Goal: Task Accomplishment & Management: Manage account settings

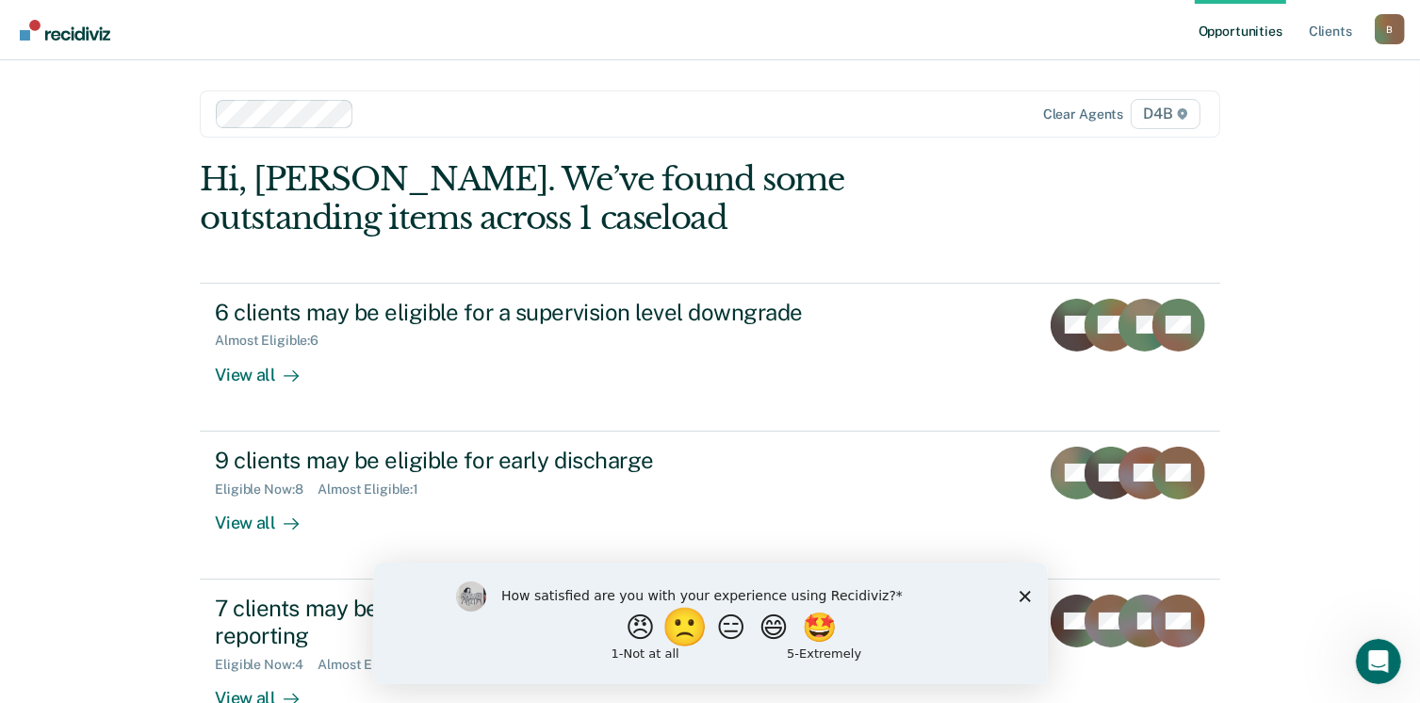
click at [665, 623] on button "🙁" at bounding box center [687, 627] width 51 height 38
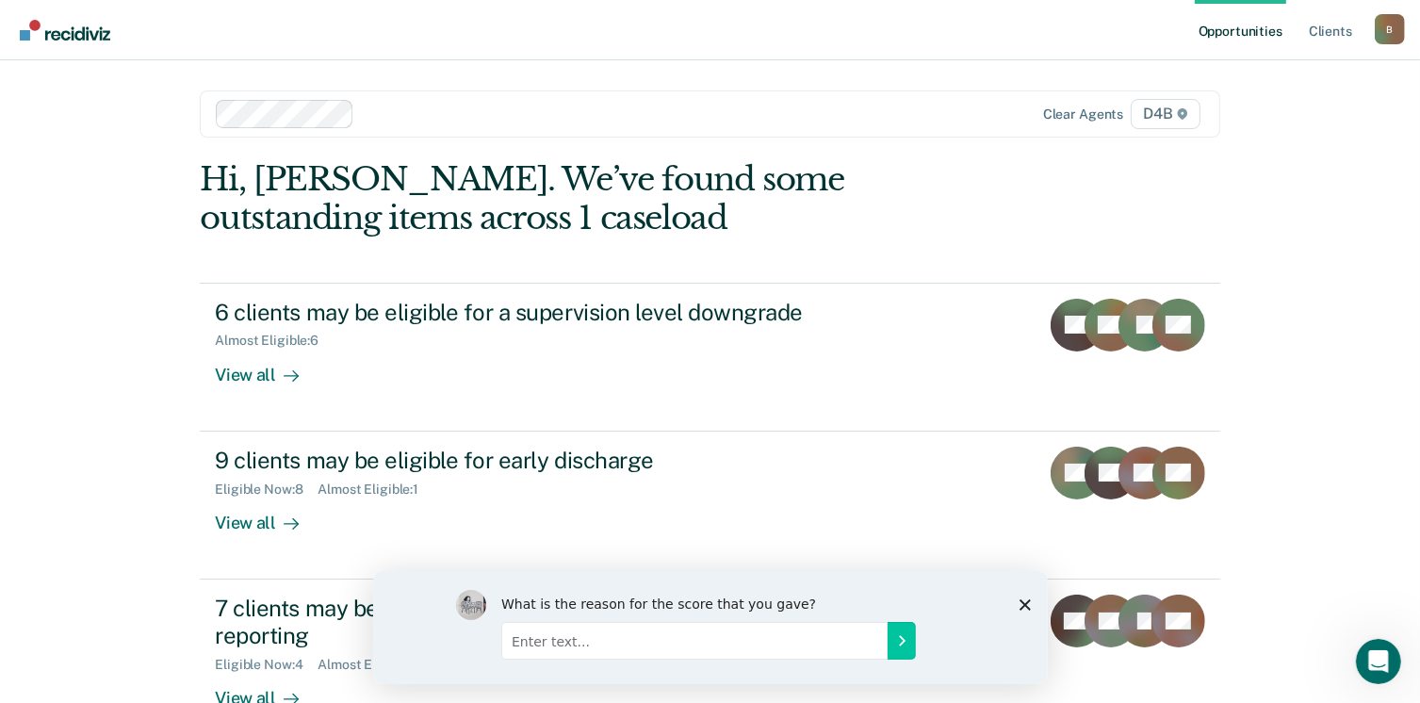
click at [583, 654] on input "Enter text..." at bounding box center [694, 640] width 386 height 38
click at [774, 640] on input "Repective" at bounding box center [694, 640] width 386 height 38
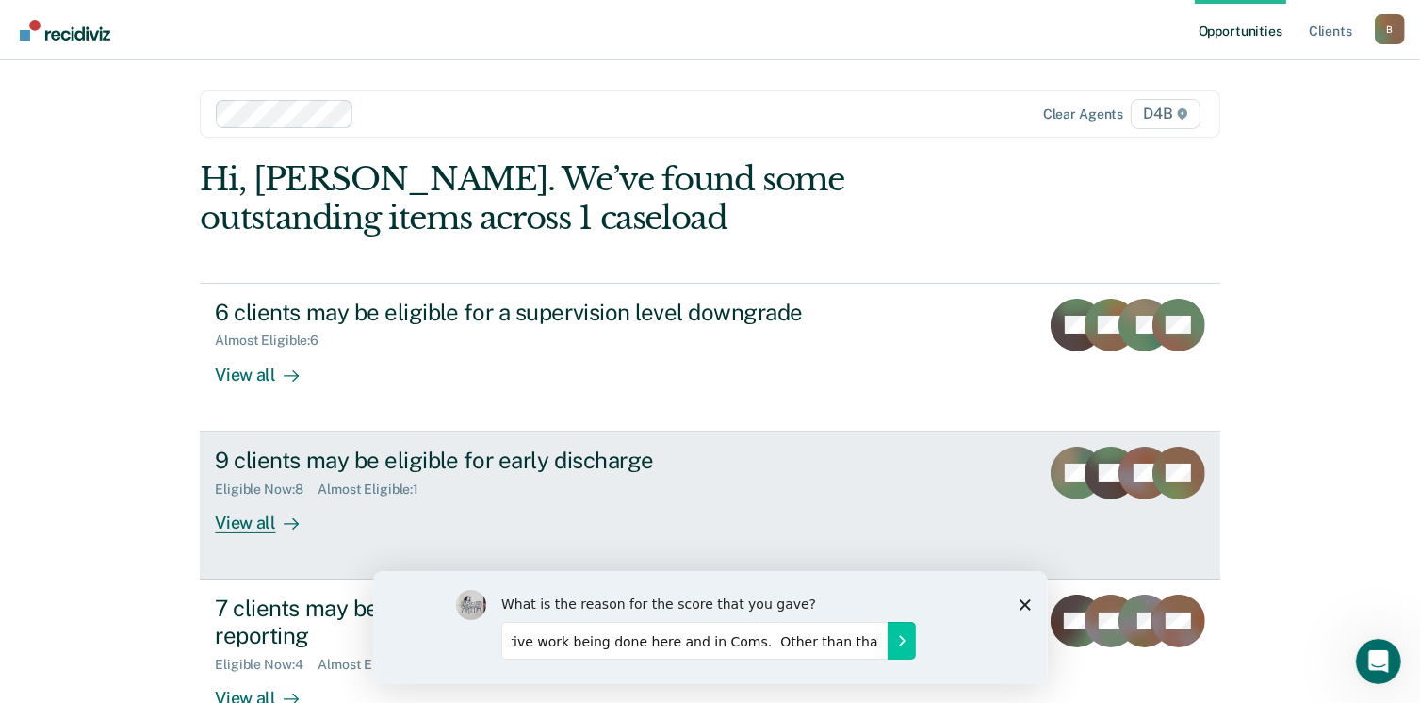
scroll to position [0, 48]
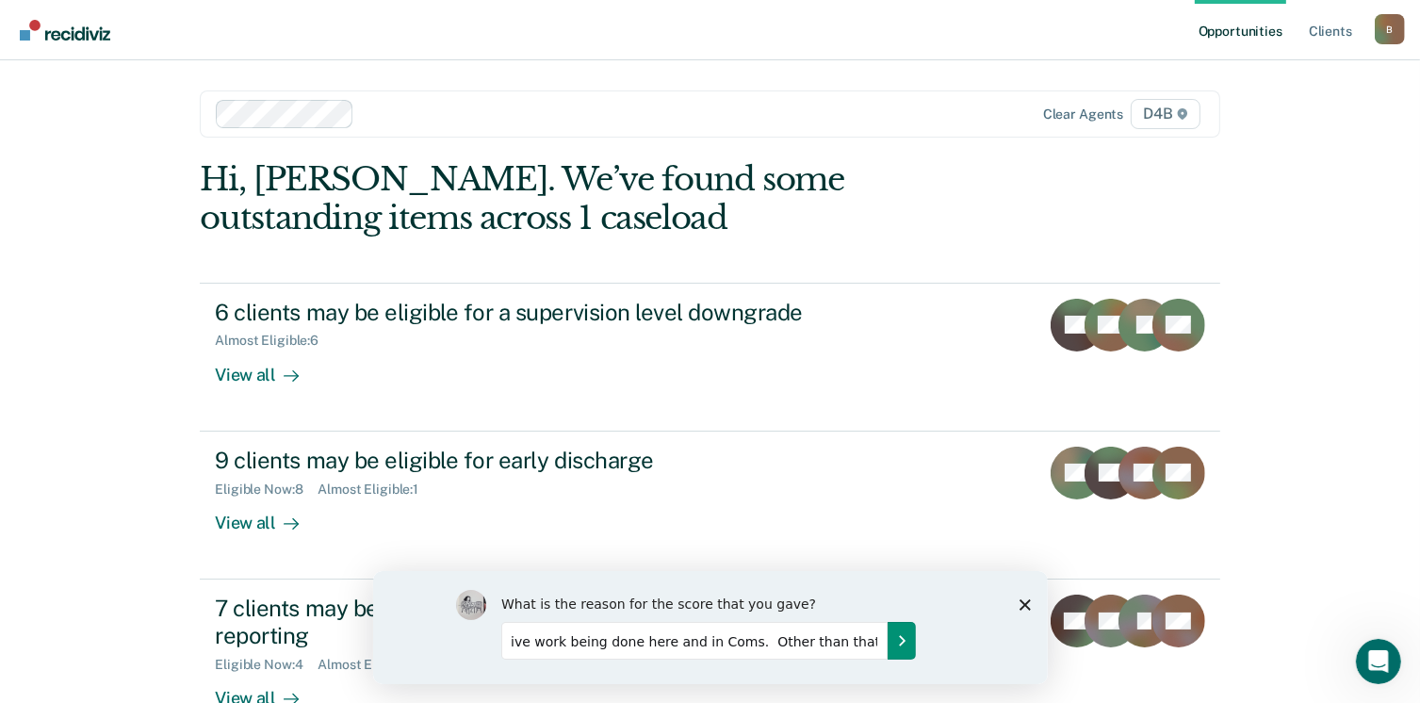
type input "Repetitive work being done here and in Coms. Other than that it's fine."
click at [911, 642] on button "Submit your response" at bounding box center [901, 640] width 28 height 38
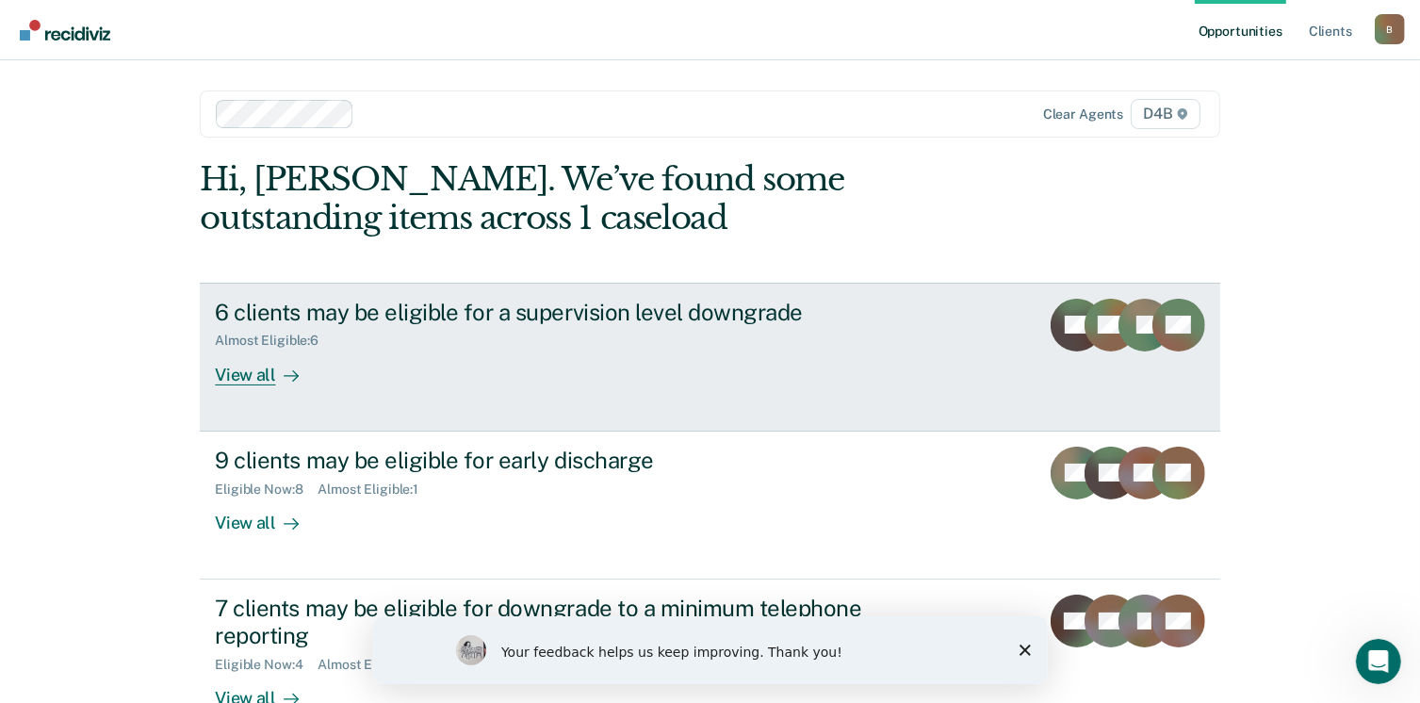
click at [941, 321] on link "6 clients may be eligible for a supervision level downgrade Almost Eligible : 6…" at bounding box center [710, 357] width 1020 height 149
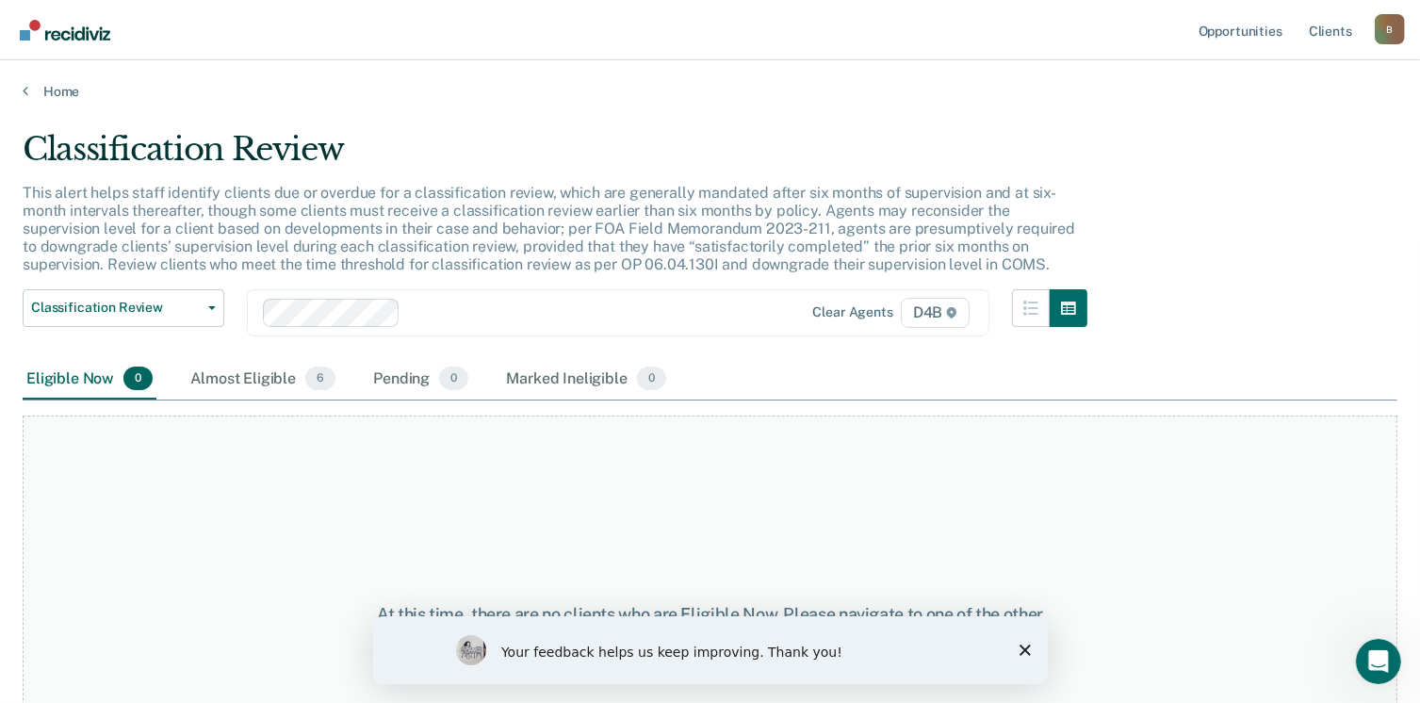
click at [1023, 651] on icon "Close survey" at bounding box center [1024, 649] width 11 height 11
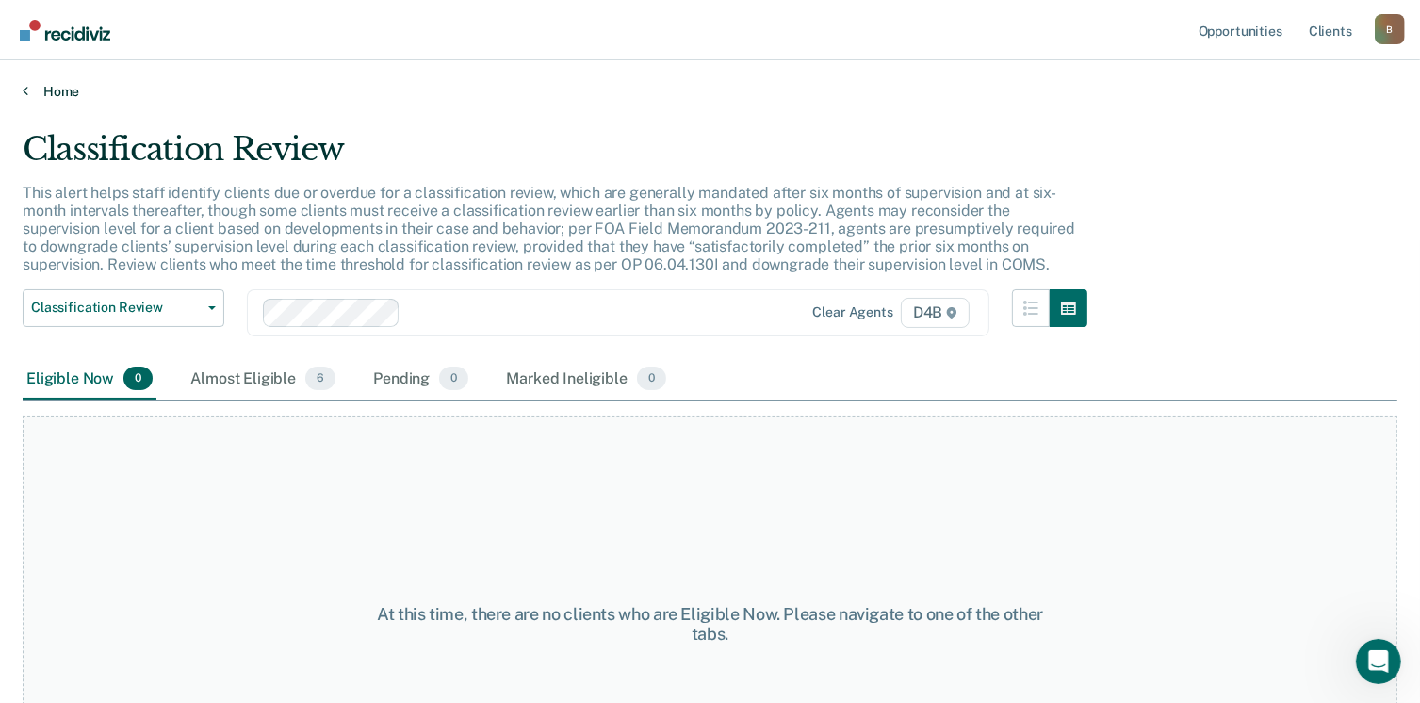
click at [39, 93] on link "Home" at bounding box center [710, 91] width 1375 height 17
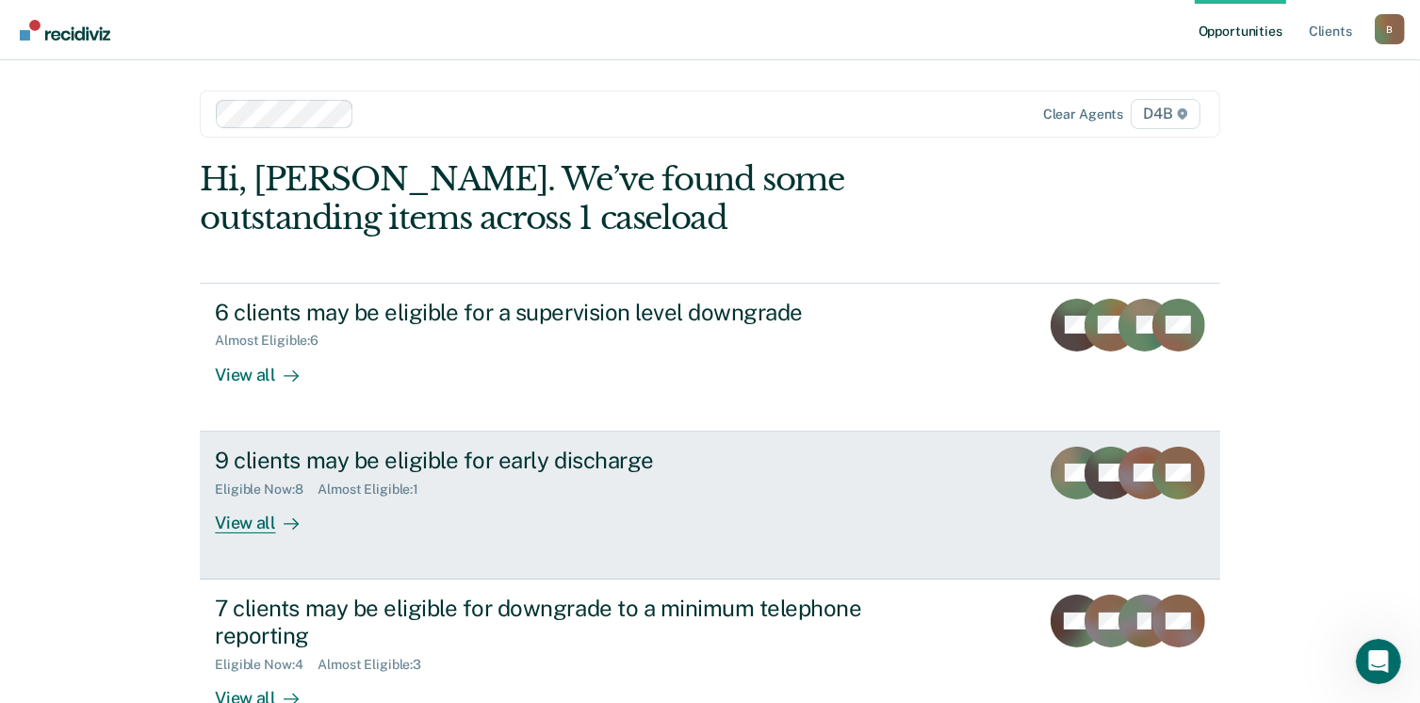
click at [275, 451] on div "9 clients may be eligible for early discharge" at bounding box center [546, 460] width 662 height 27
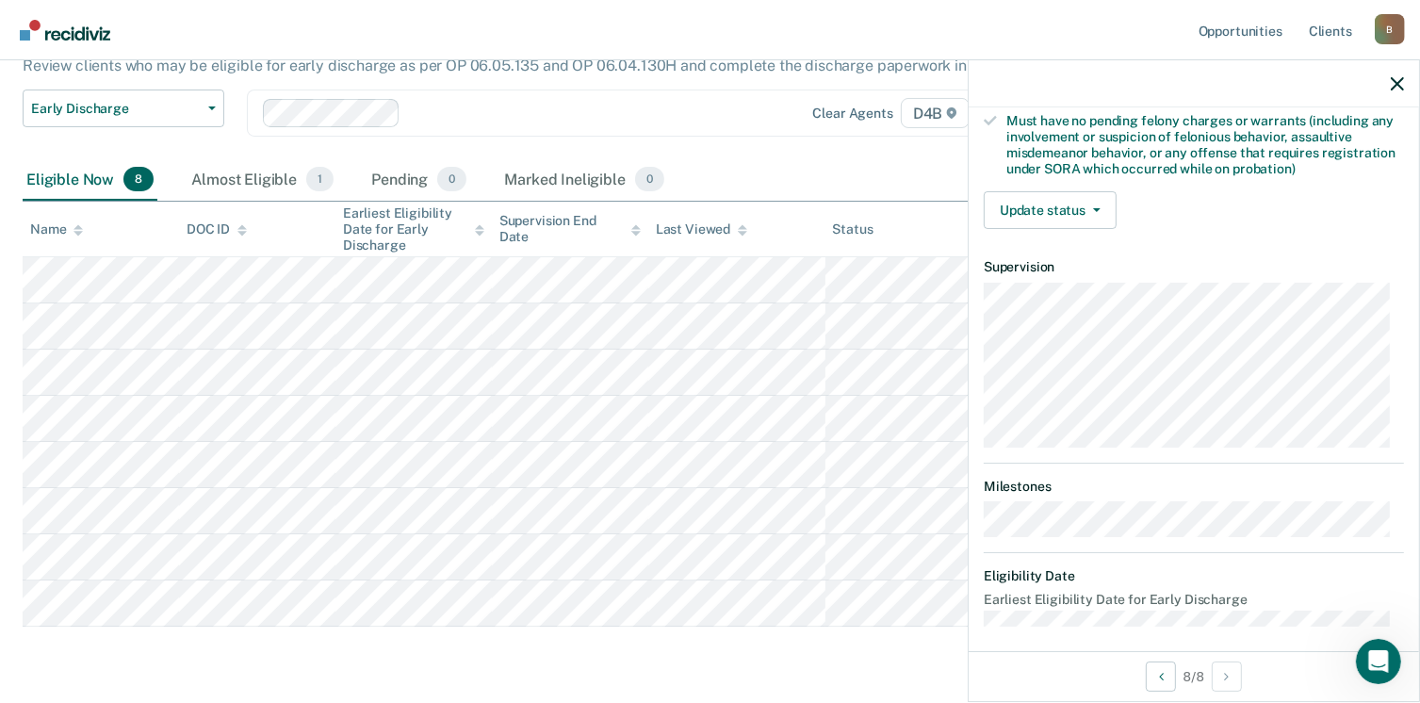
scroll to position [415, 0]
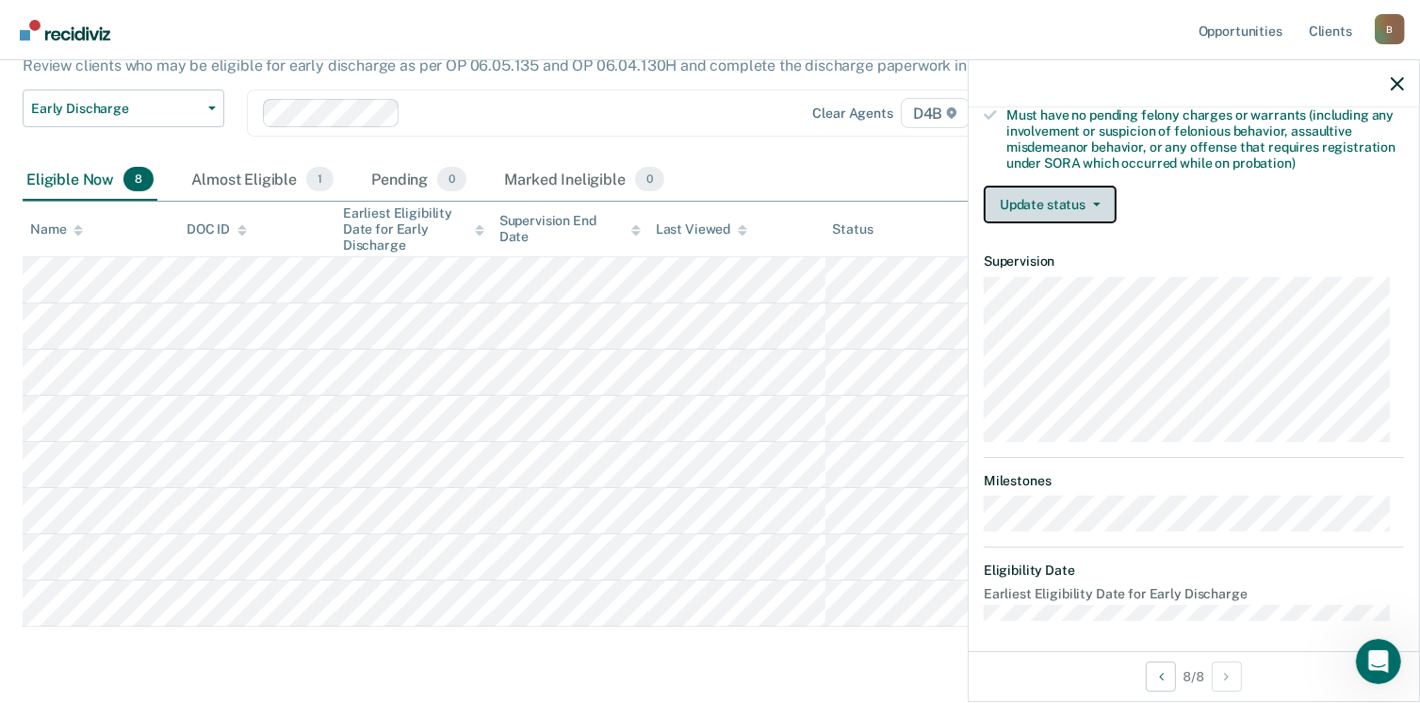
click at [1037, 208] on button "Update status" at bounding box center [1050, 205] width 133 height 38
click at [1329, 222] on div "Validated by data from COMS Completed at least half of probation term No active…" at bounding box center [1194, 24] width 451 height 432
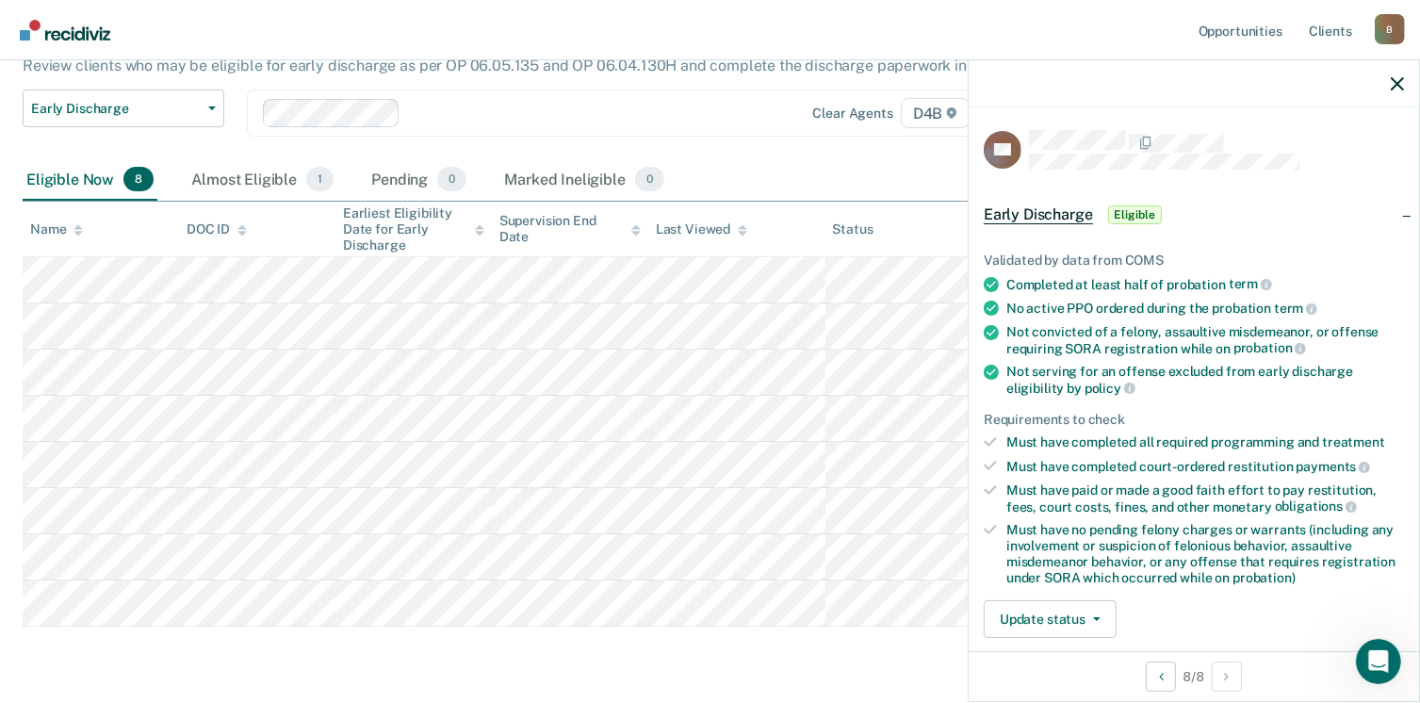
click at [1210, 679] on div "8 / 8" at bounding box center [1194, 676] width 451 height 50
click at [1144, 212] on span "Eligible" at bounding box center [1135, 214] width 54 height 19
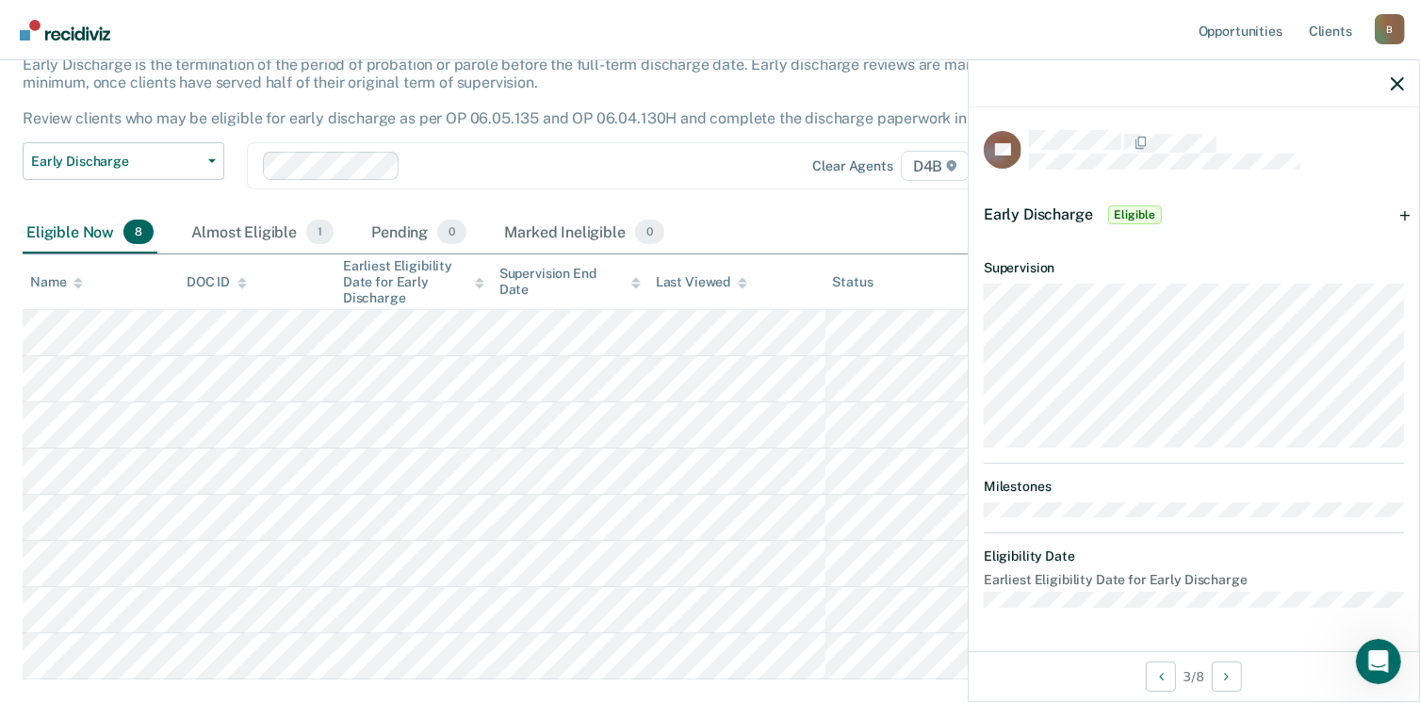
scroll to position [109, 0]
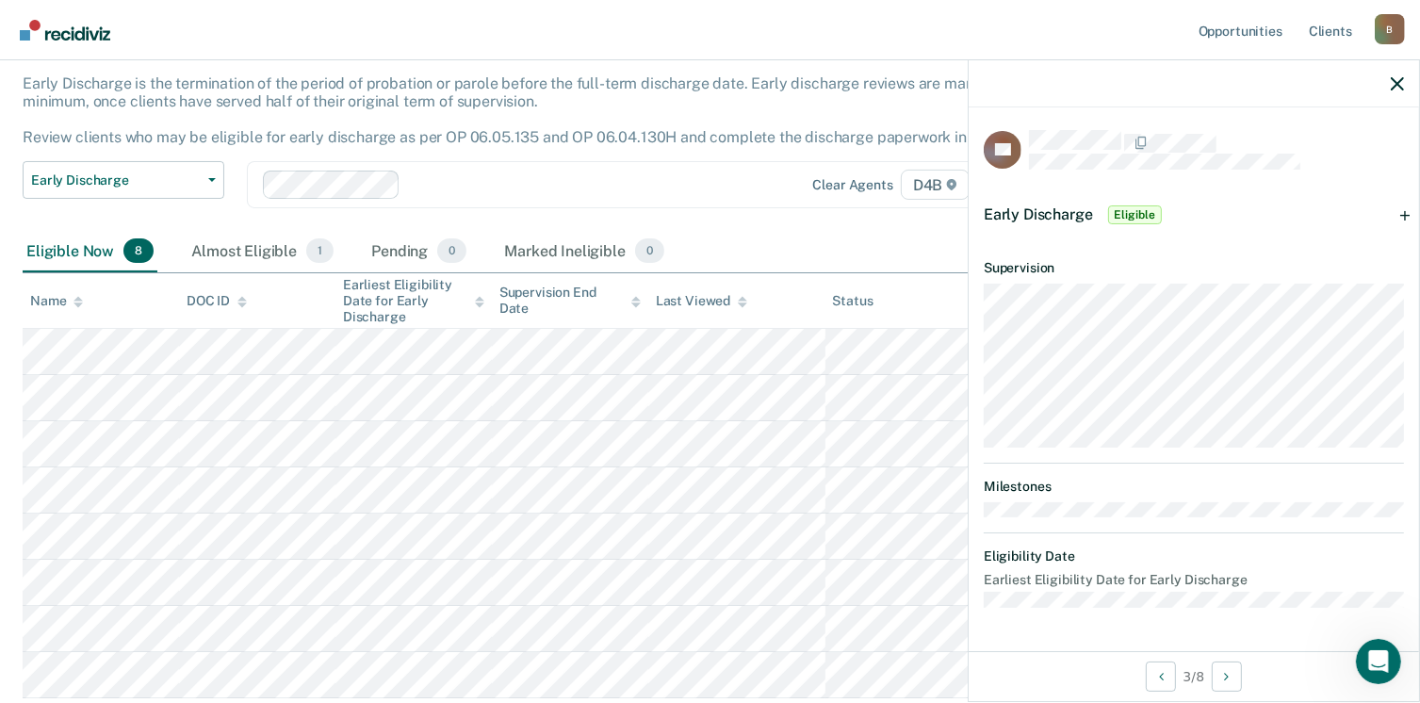
click at [1044, 212] on span "Early Discharge" at bounding box center [1038, 214] width 109 height 18
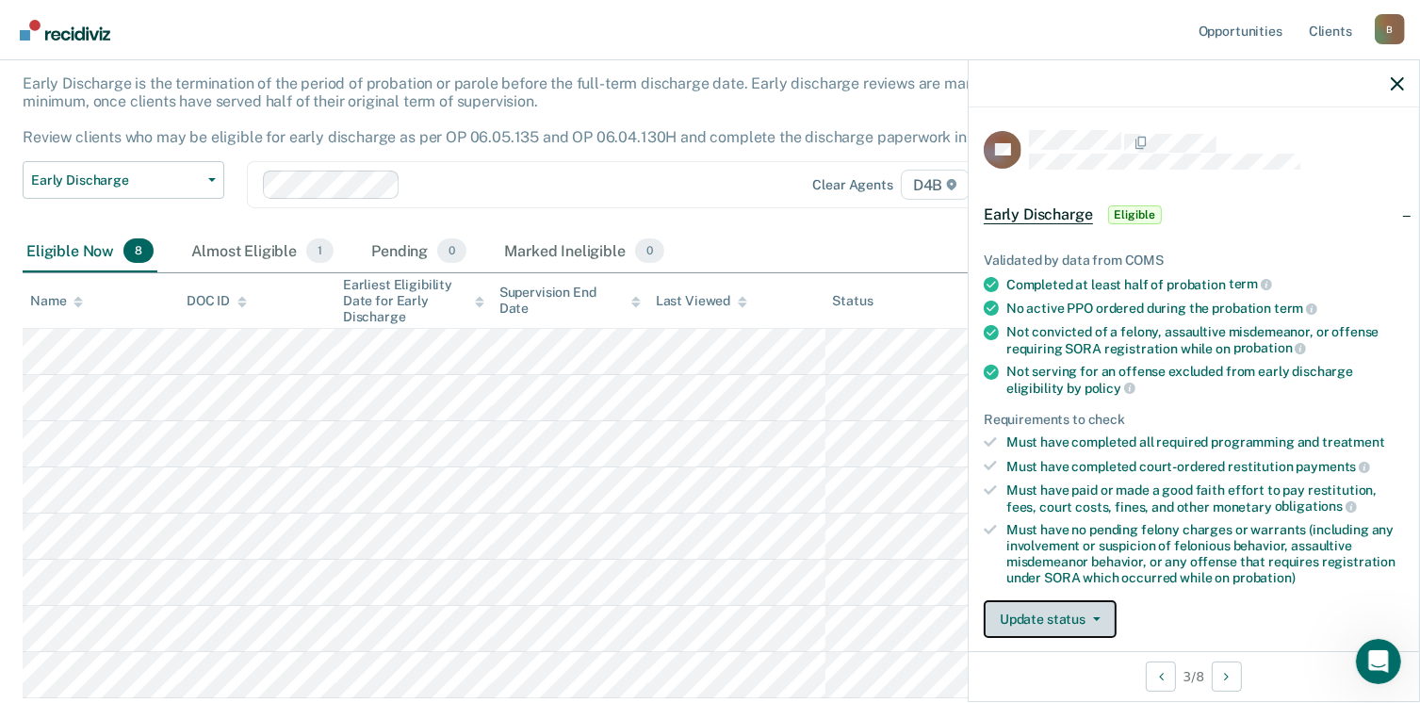
click at [1059, 623] on button "Update status" at bounding box center [1050, 619] width 133 height 38
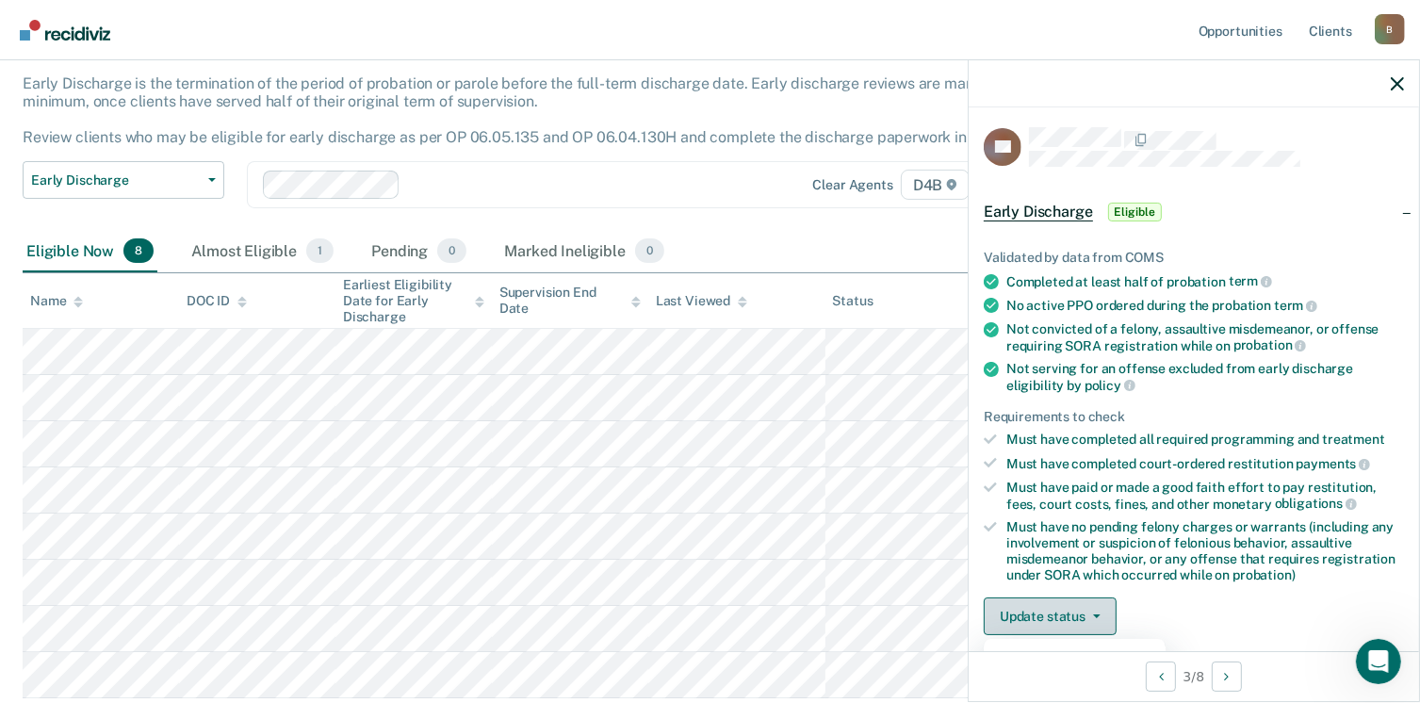
click at [1042, 599] on button "Update status" at bounding box center [1050, 617] width 133 height 38
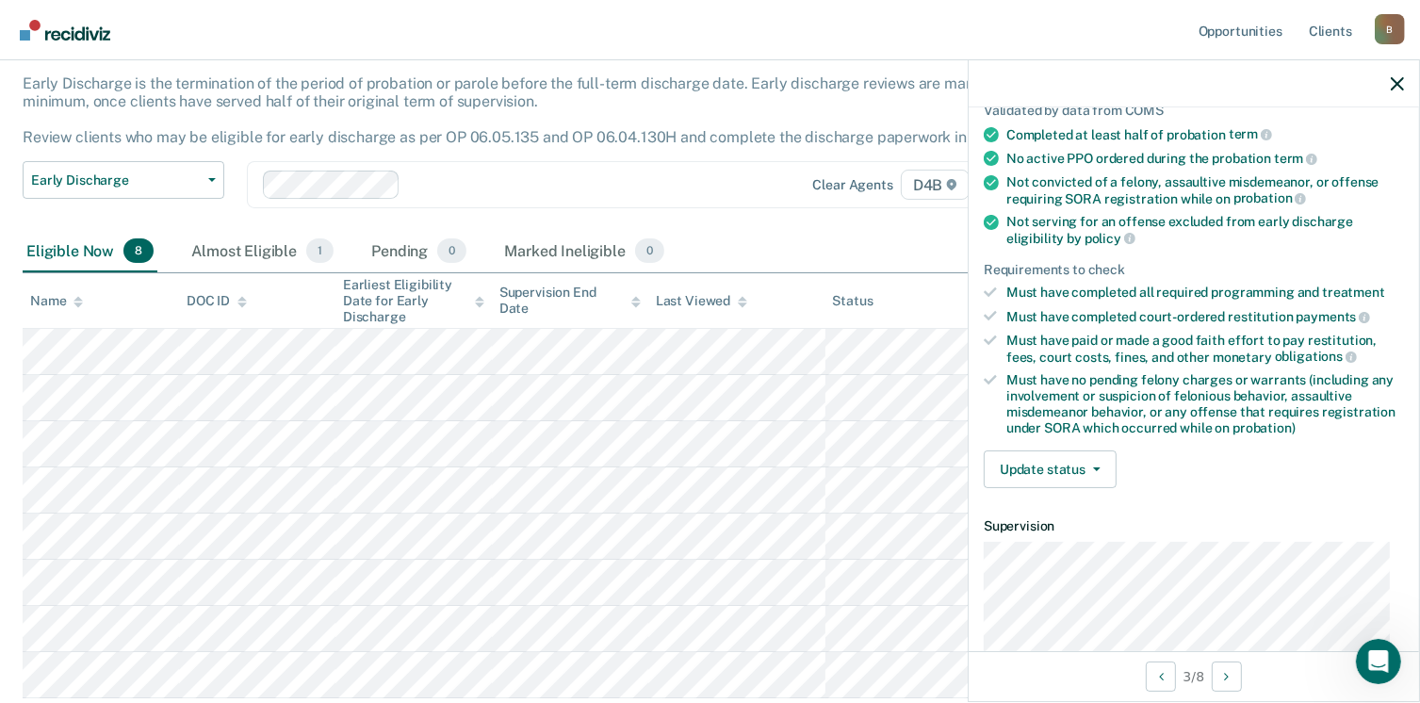
scroll to position [140, 0]
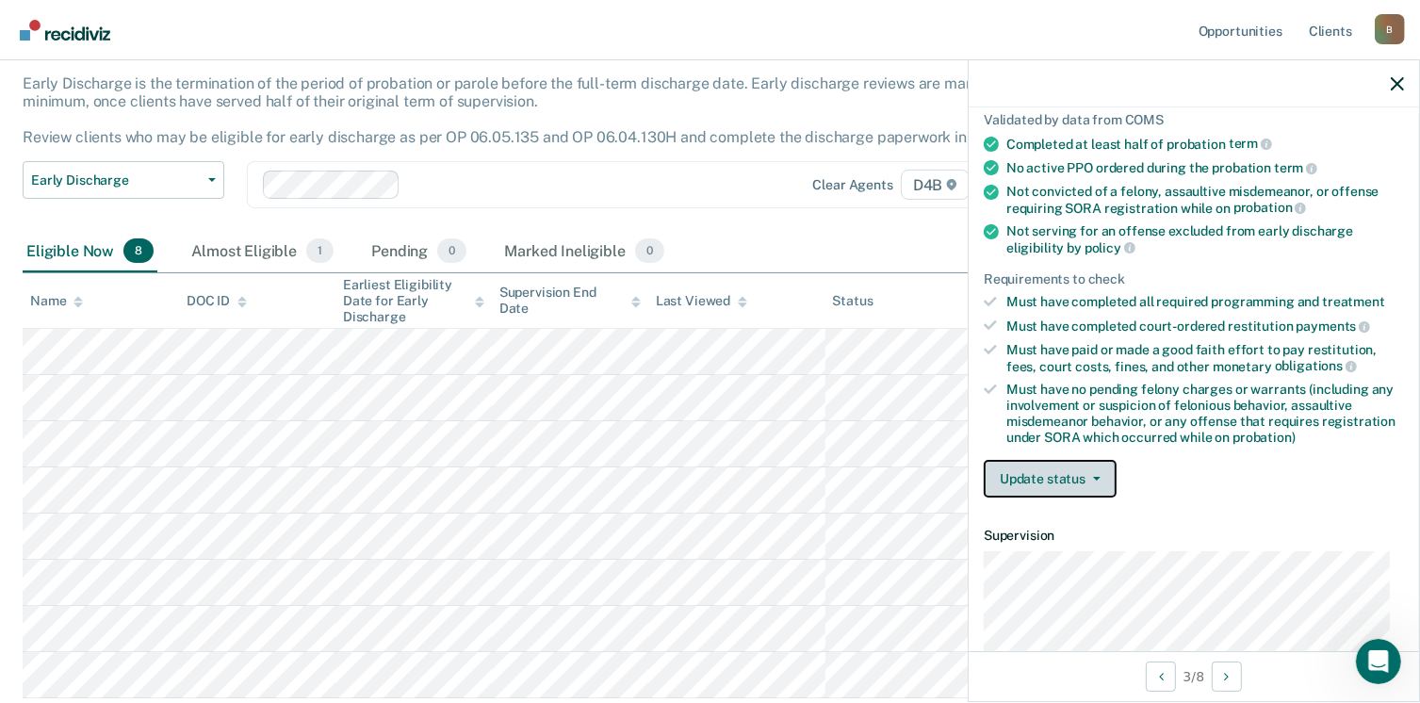
click at [1059, 463] on button "Update status" at bounding box center [1050, 479] width 133 height 38
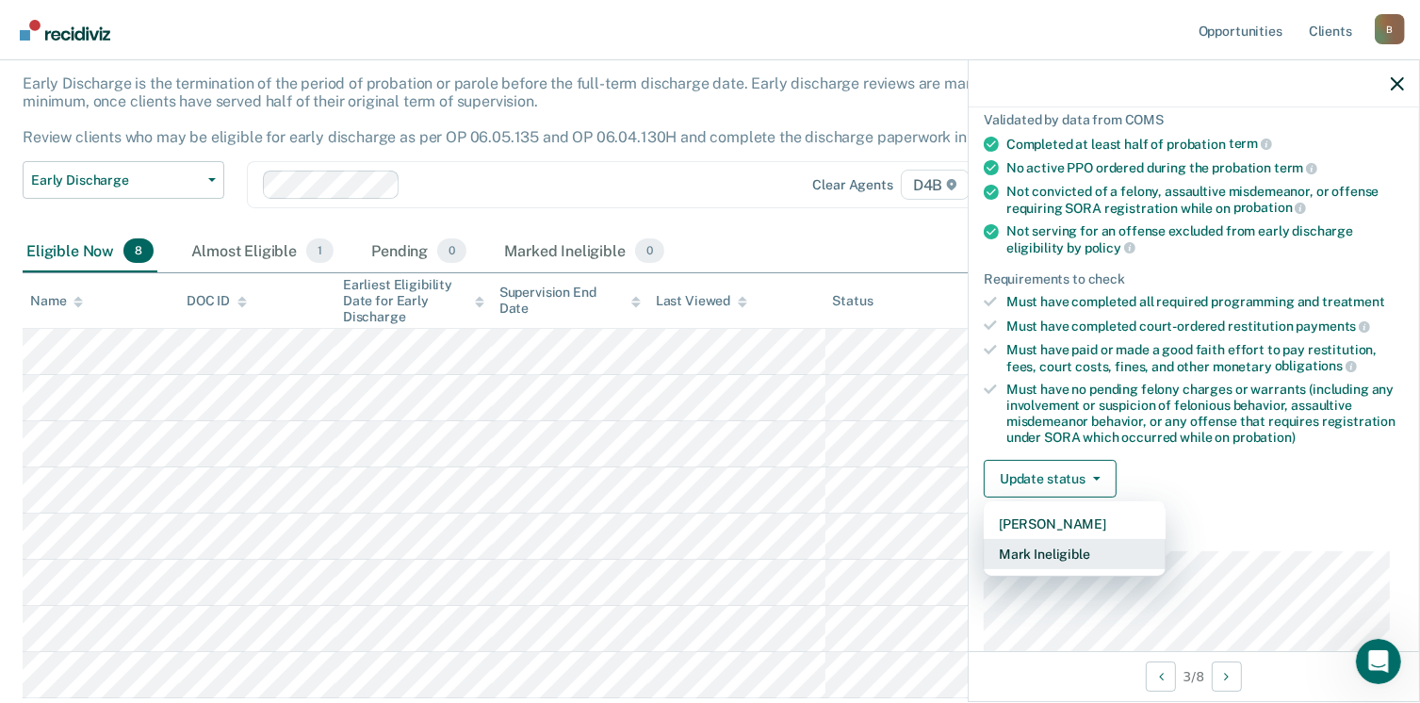
click at [1010, 543] on button "Mark Ineligible" at bounding box center [1075, 554] width 182 height 30
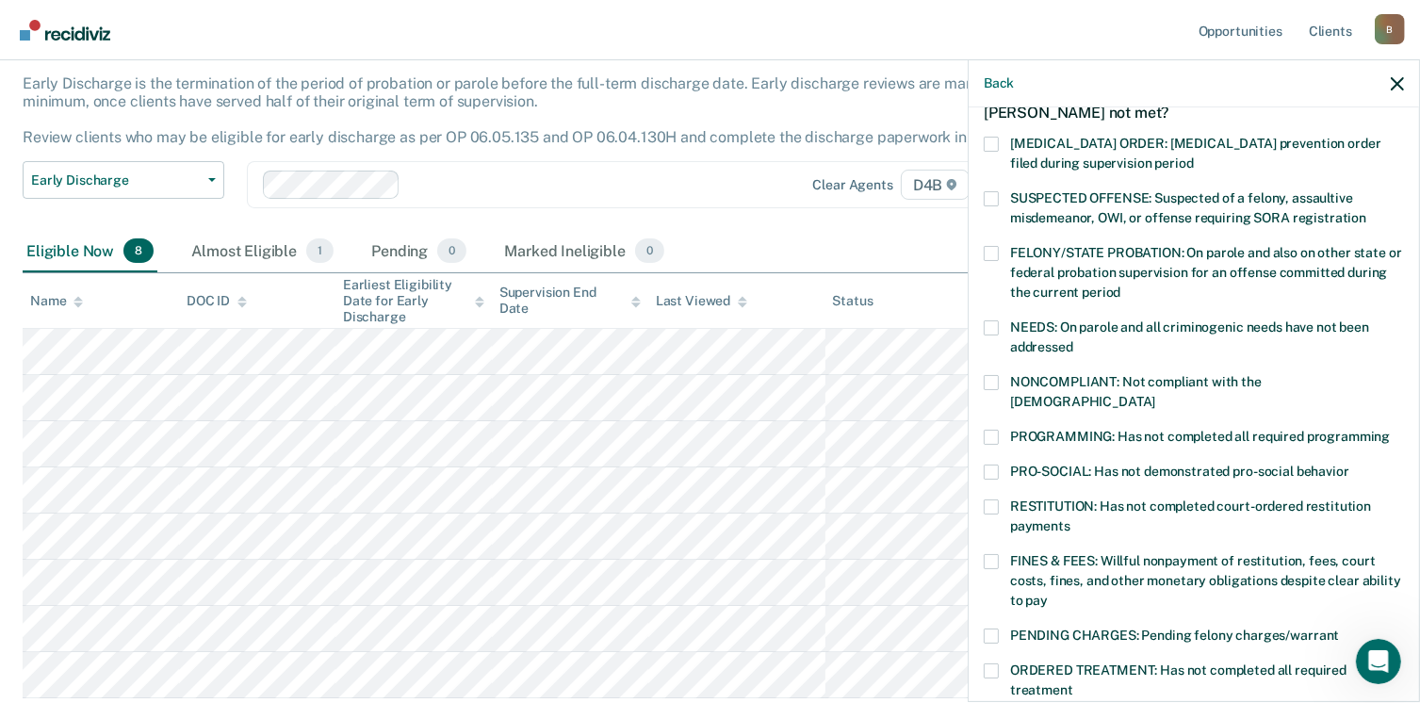
scroll to position [116, 0]
click at [983, 194] on div "LS Which of the following requirements has Lo [PERSON_NAME] not met? [MEDICAL_D…" at bounding box center [1194, 402] width 451 height 591
click at [988, 196] on span at bounding box center [991, 196] width 15 height 15
click at [1367, 209] on input "SUSPECTED OFFENSE: Suspected of a felony, assaultive misdemeanor, OWI, or offen…" at bounding box center [1367, 209] width 0 height 0
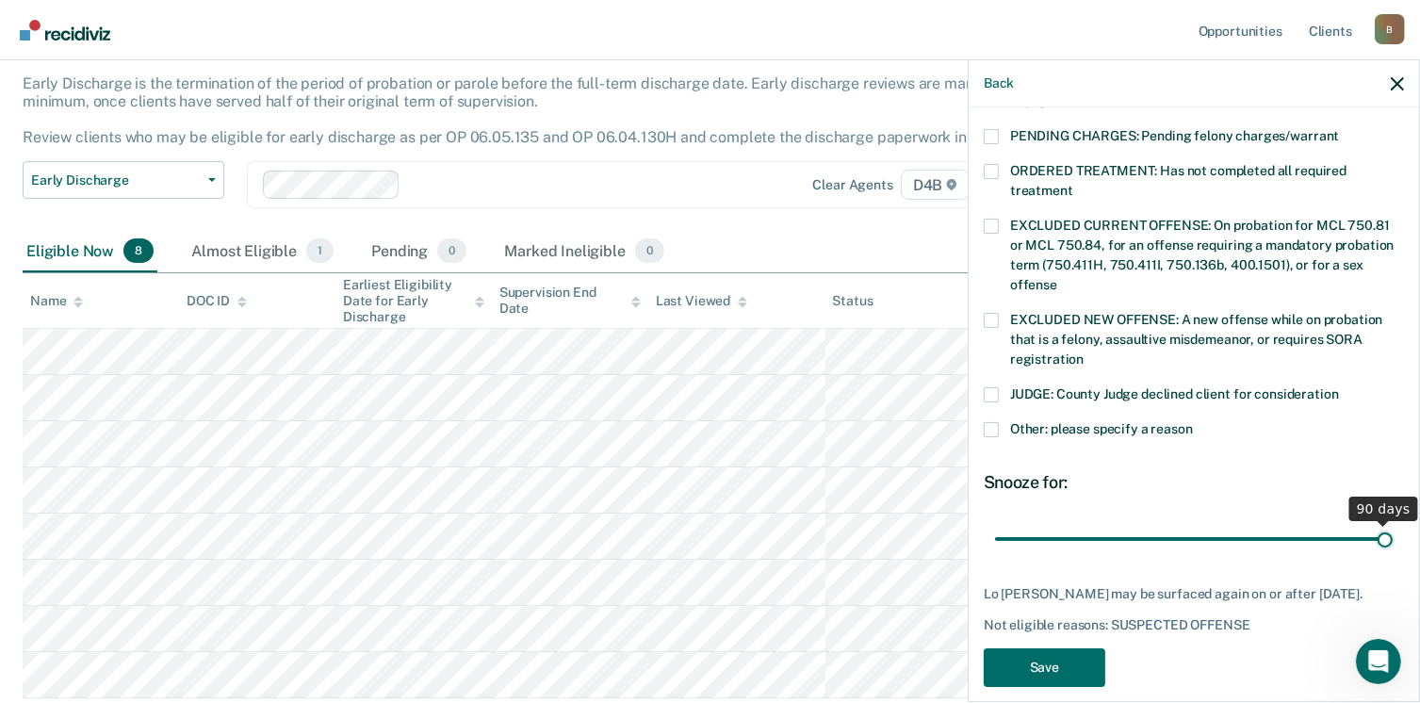
drag, startPoint x: 1127, startPoint y: 526, endPoint x: 1409, endPoint y: 498, distance: 283.2
type input "90"
click at [1393, 523] on input "range" at bounding box center [1194, 539] width 398 height 33
click at [1048, 649] on button "Save" at bounding box center [1045, 667] width 122 height 39
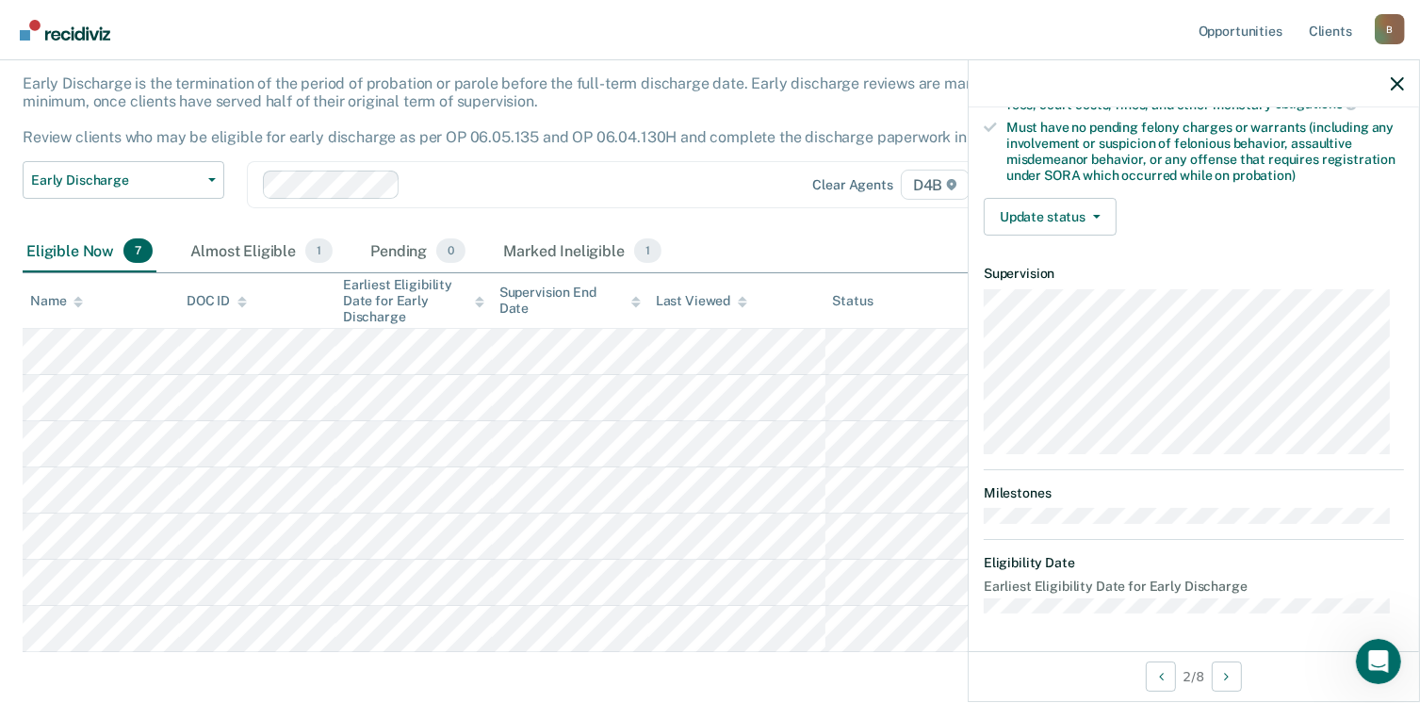
scroll to position [396, 0]
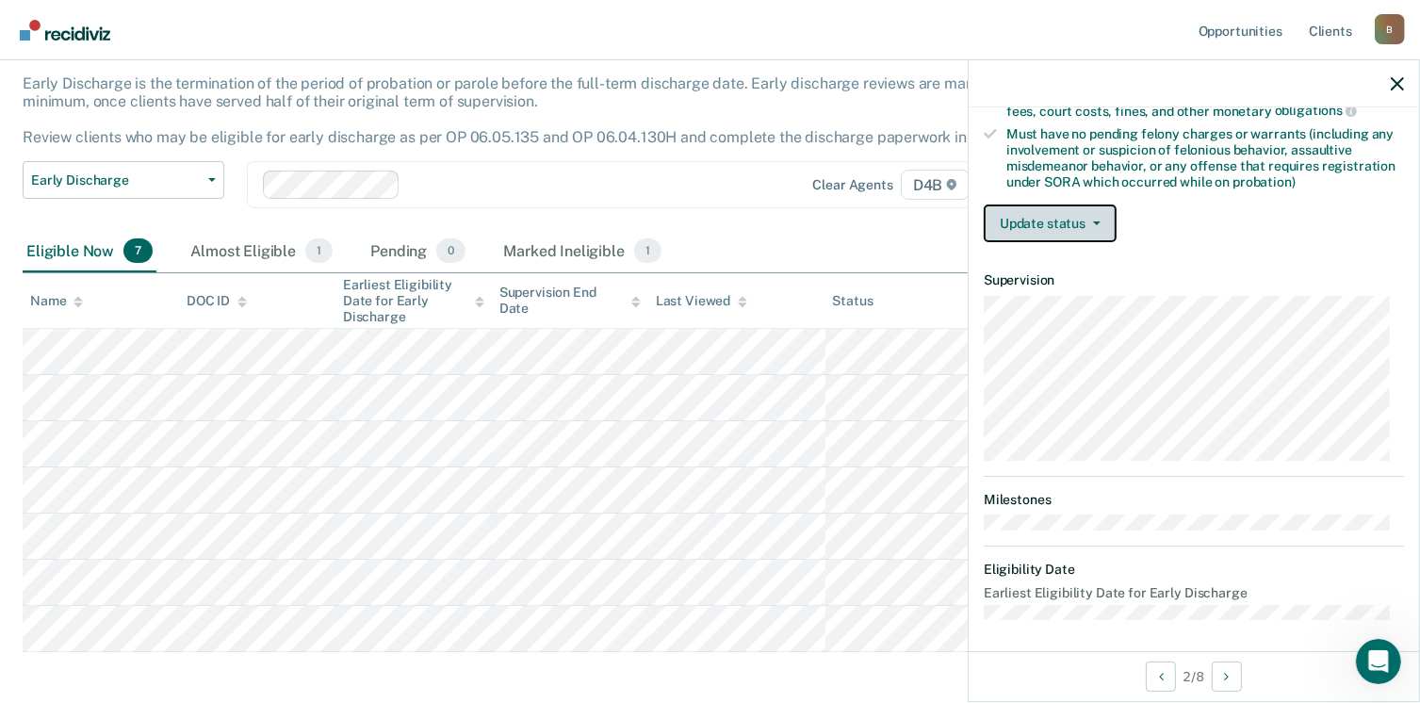
click at [1089, 229] on button "Update status" at bounding box center [1050, 224] width 133 height 38
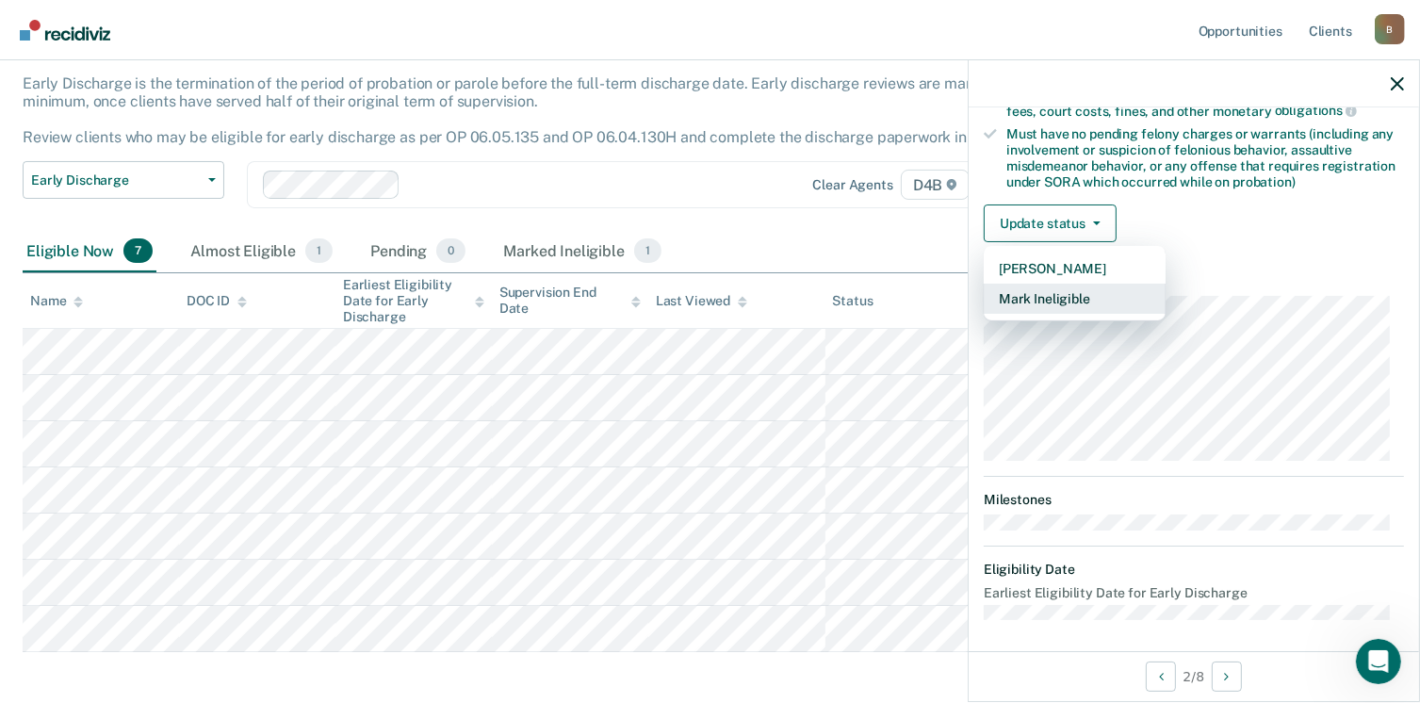
click at [1062, 289] on button "Mark Ineligible" at bounding box center [1075, 299] width 182 height 30
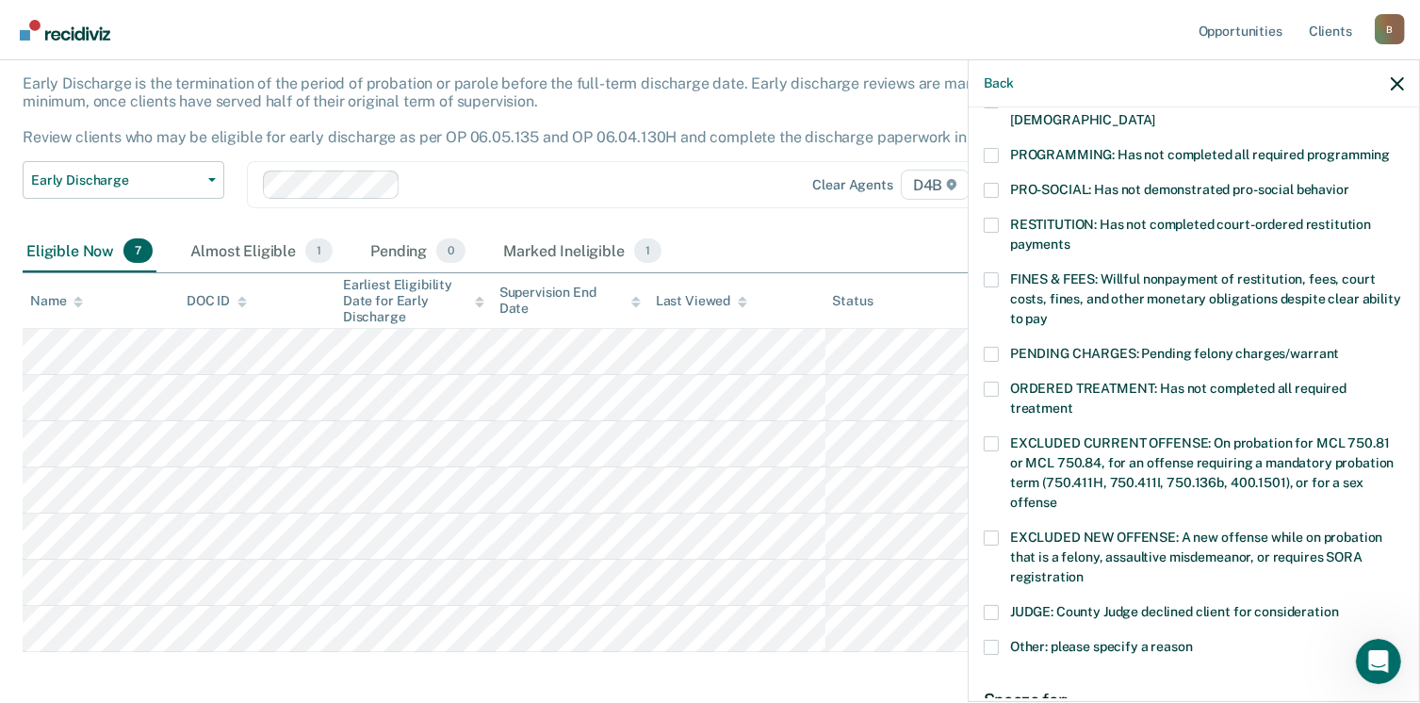
click at [990, 640] on span at bounding box center [991, 647] width 15 height 15
click at [1193, 640] on input "Other: please specify a reason" at bounding box center [1193, 640] width 0 height 0
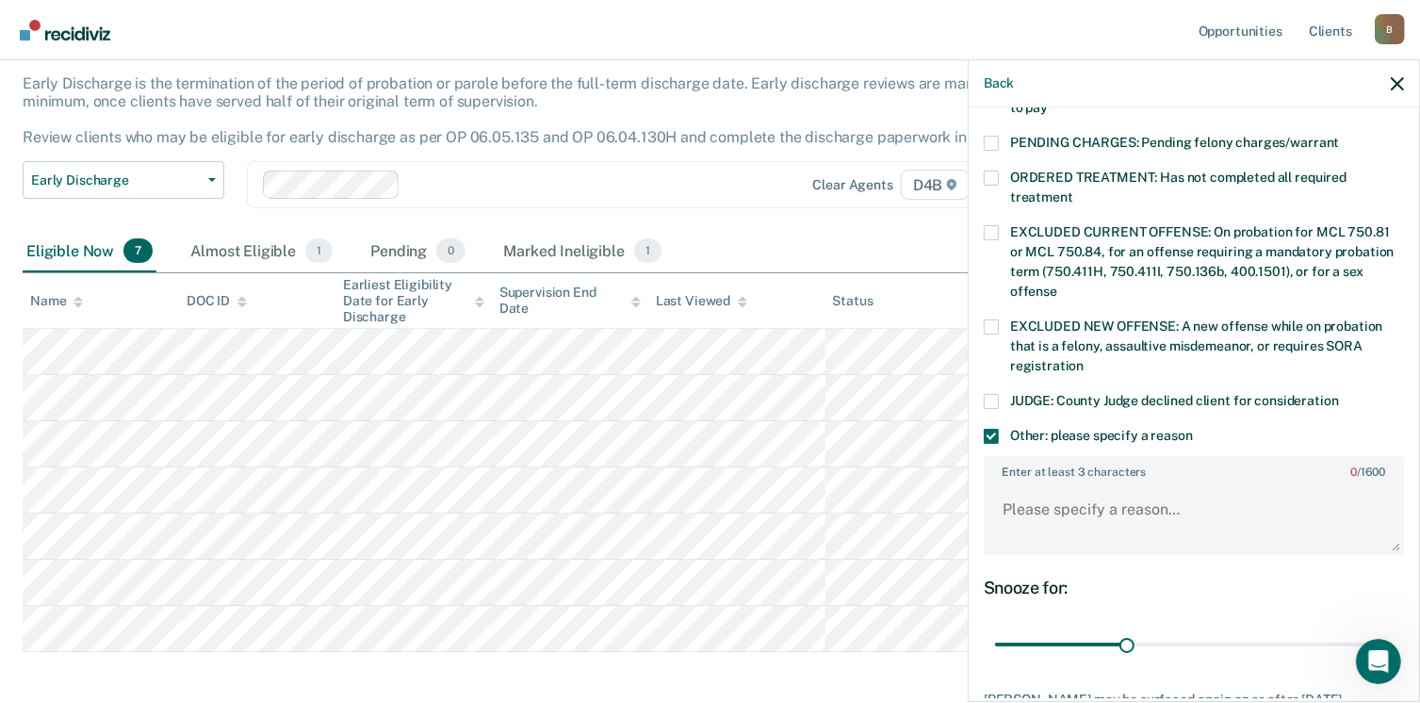
scroll to position [615, 0]
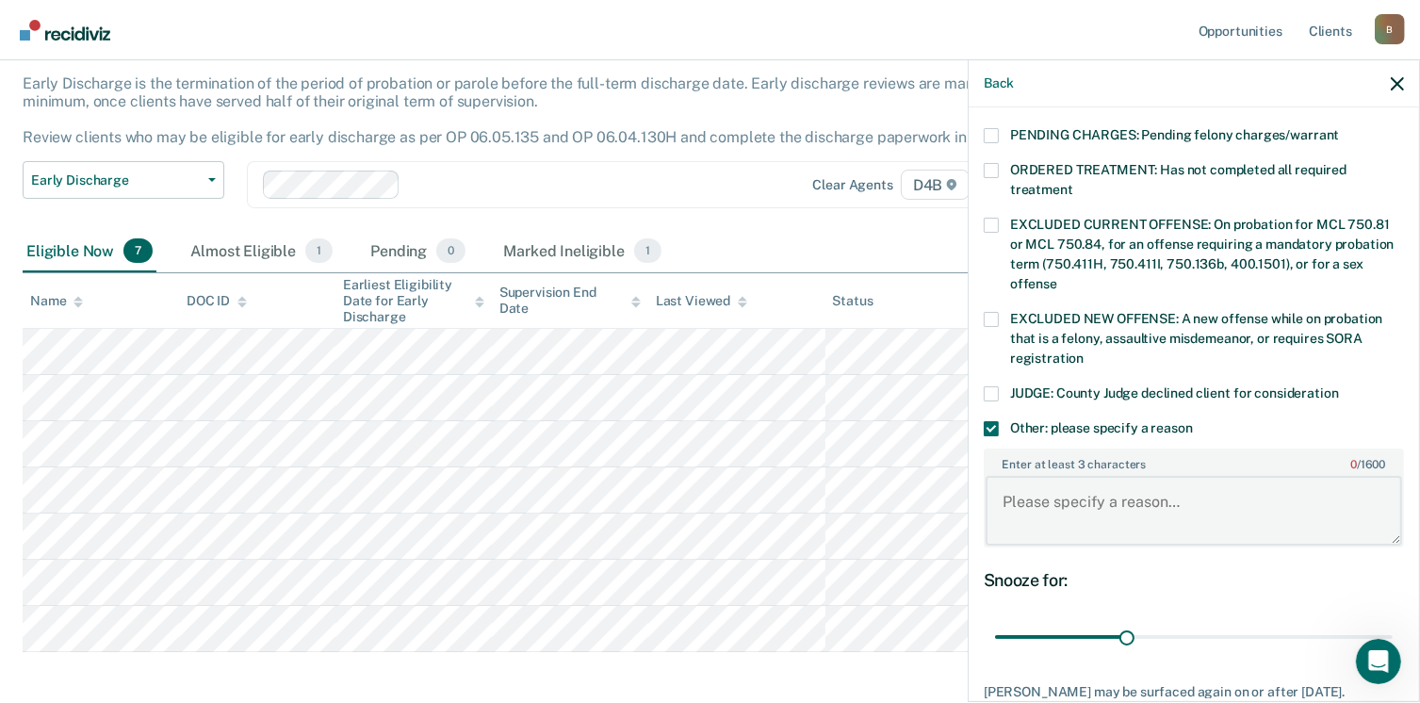
click at [1199, 492] on textarea "Enter at least 3 characters 0 / 1600" at bounding box center [1194, 511] width 417 height 70
drag, startPoint x: 1120, startPoint y: 614, endPoint x: 1440, endPoint y: 596, distance: 321.0
type input "90"
click at [1393, 621] on input "range" at bounding box center [1194, 637] width 398 height 33
click at [1216, 496] on textarea "Enter at least 3 characters 0 / 1600" at bounding box center [1194, 511] width 417 height 70
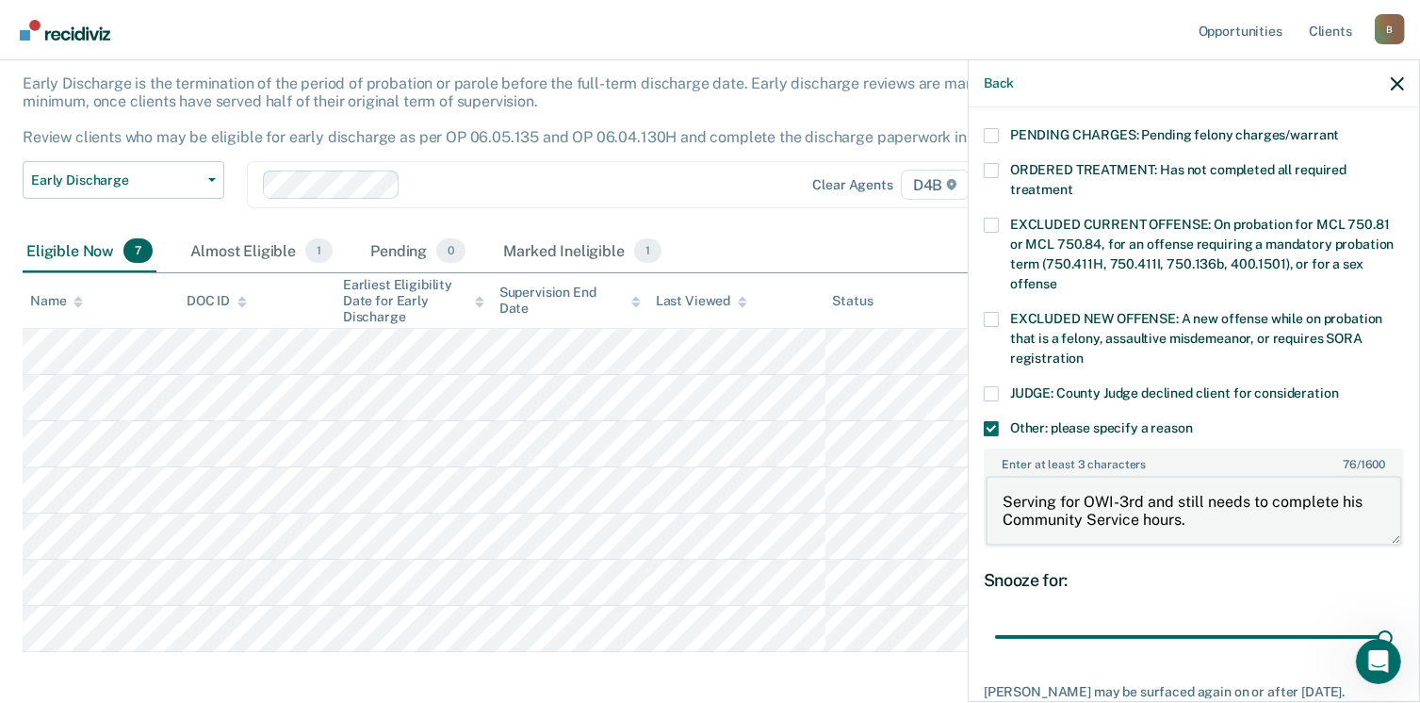
type textarea "Serving for OWI-3rd and still needs to complete his Community Service hours."
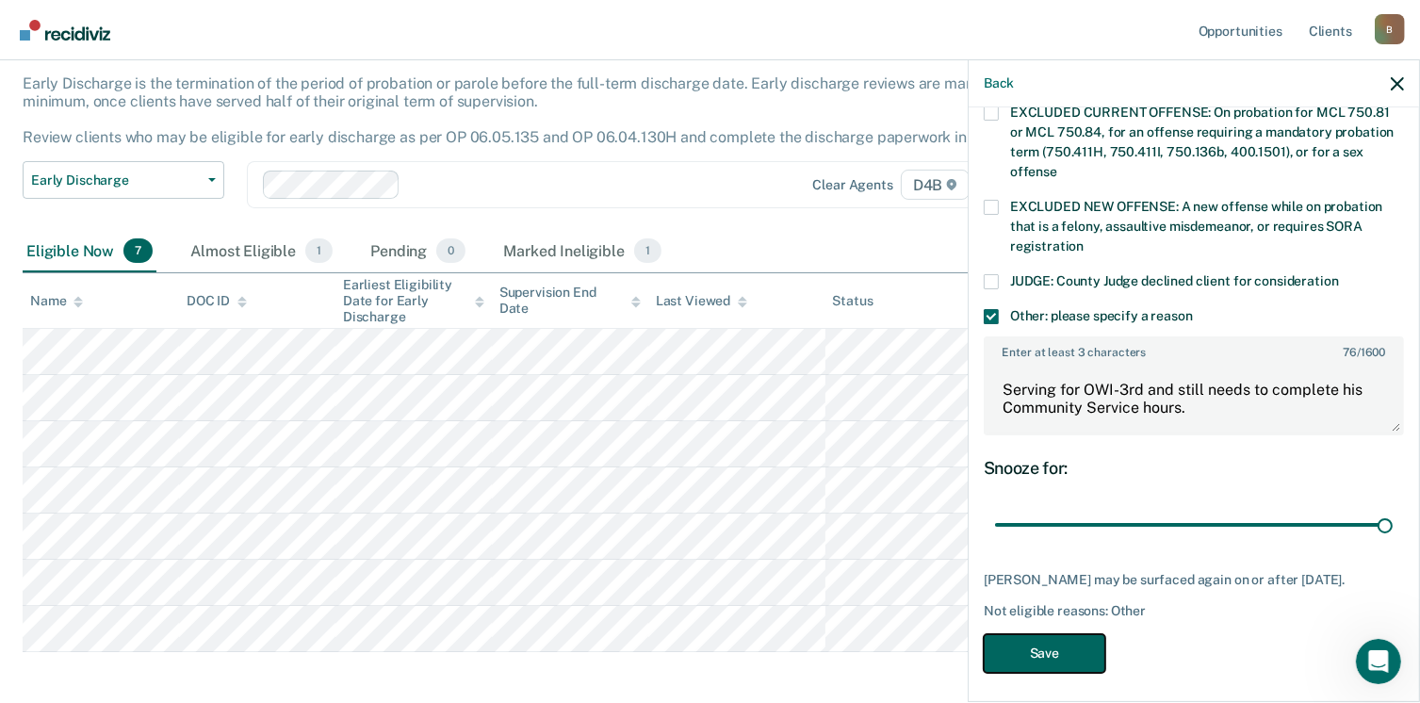
click at [1057, 637] on button "Save" at bounding box center [1045, 653] width 122 height 39
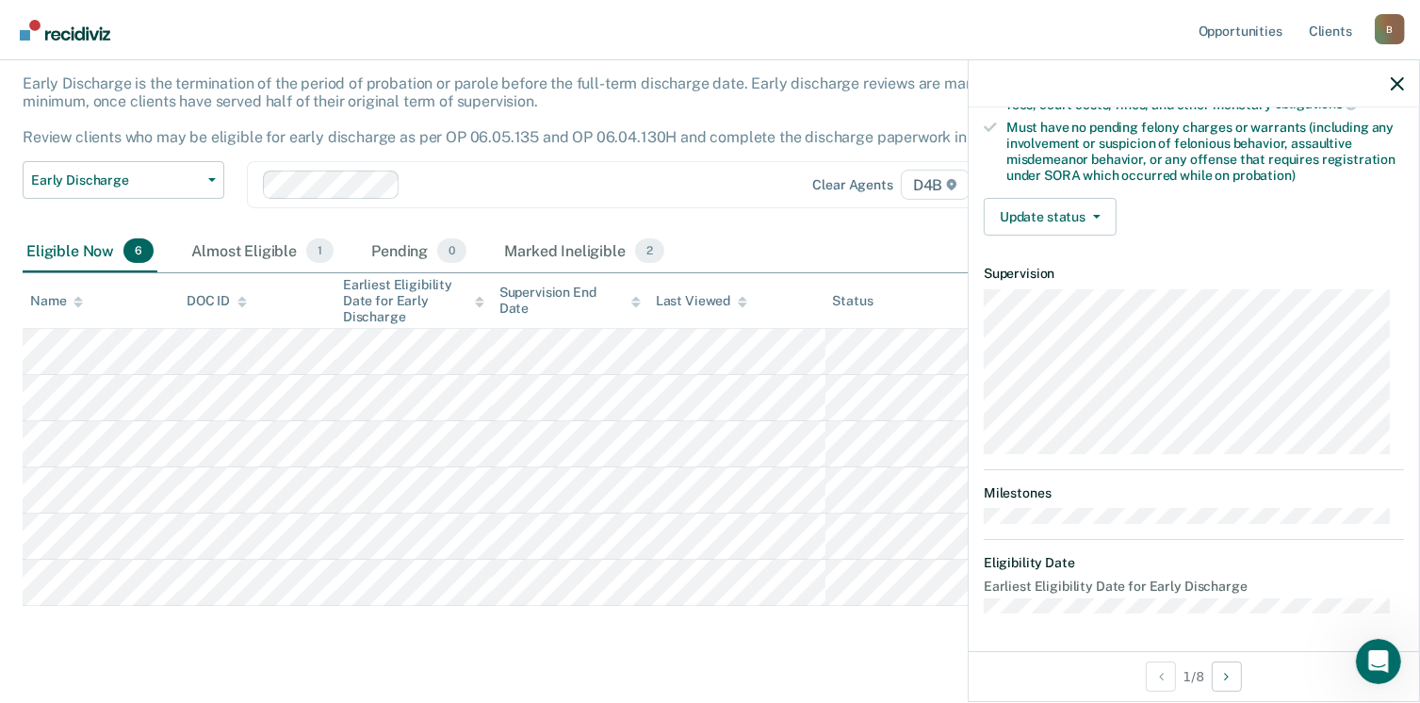
scroll to position [396, 0]
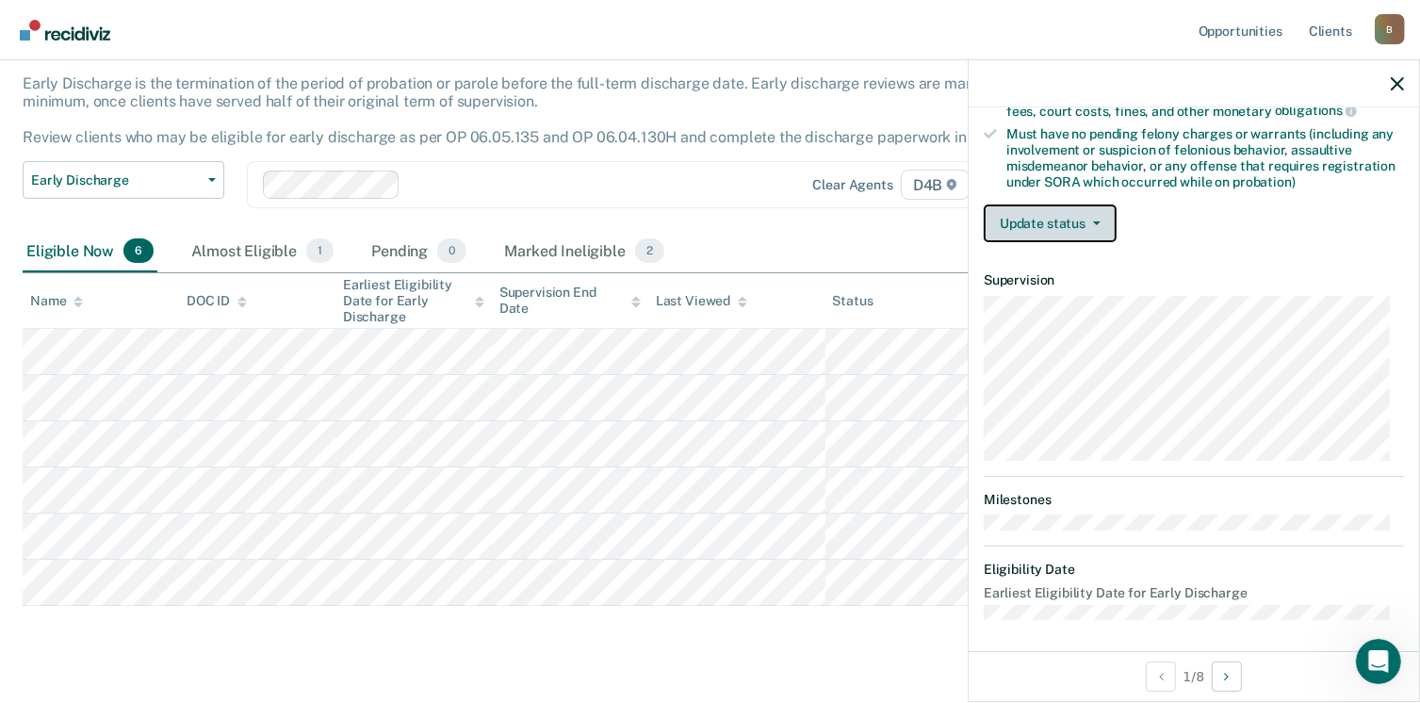
click at [1067, 224] on button "Update status" at bounding box center [1050, 224] width 133 height 38
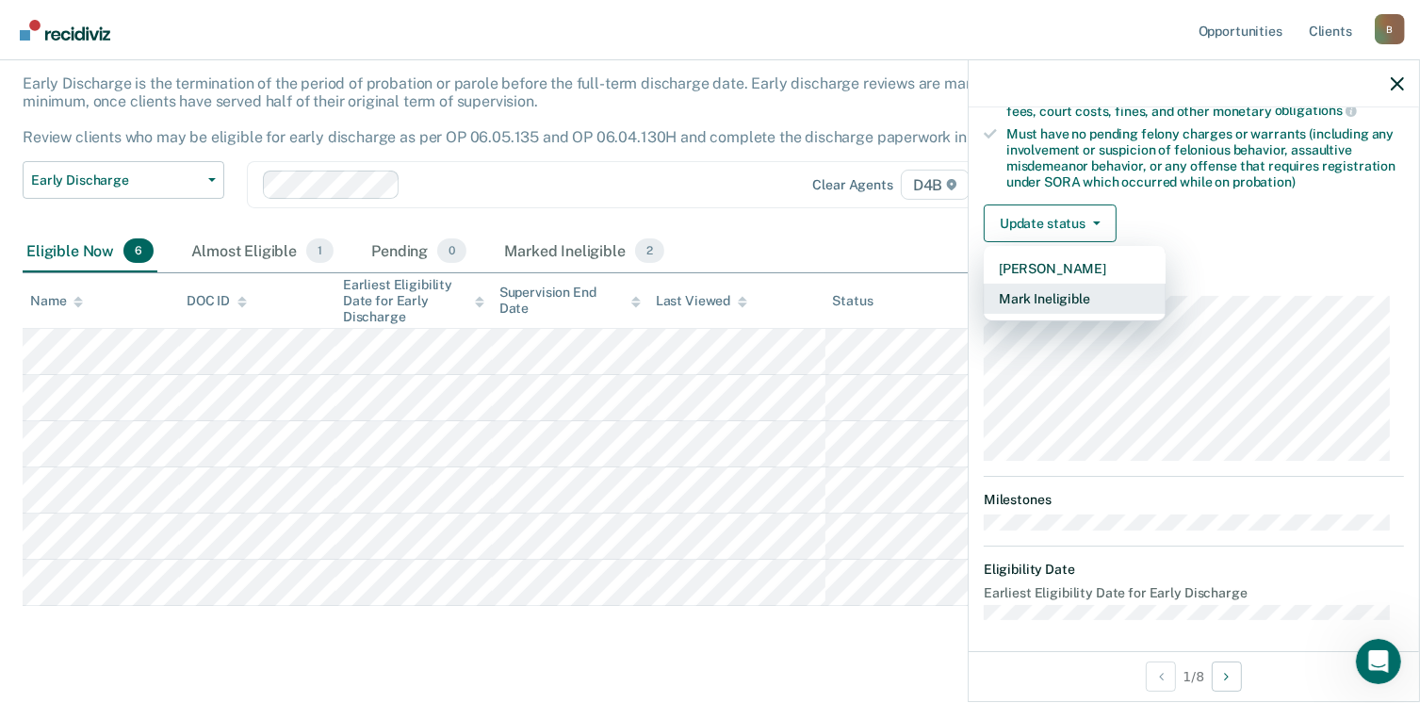
click at [1041, 286] on button "Mark Ineligible" at bounding box center [1075, 299] width 182 height 30
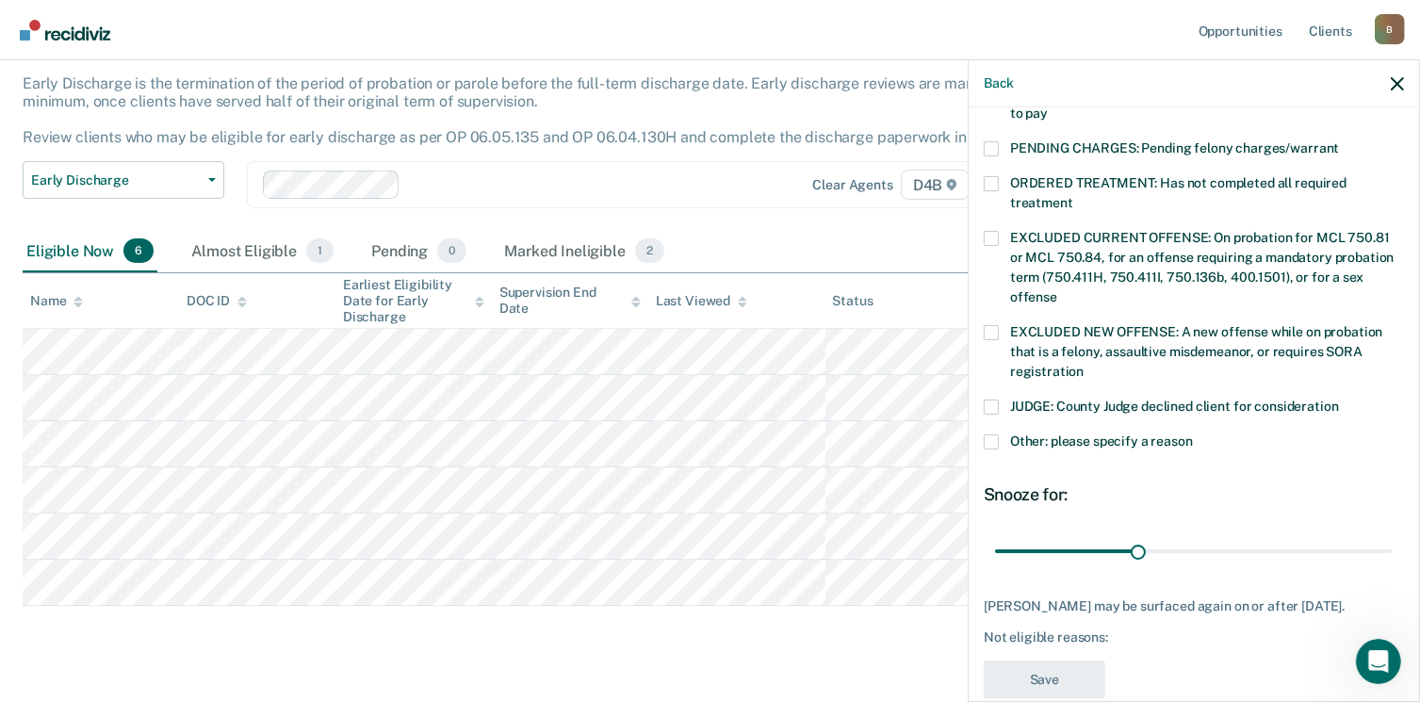
scroll to position [607, 0]
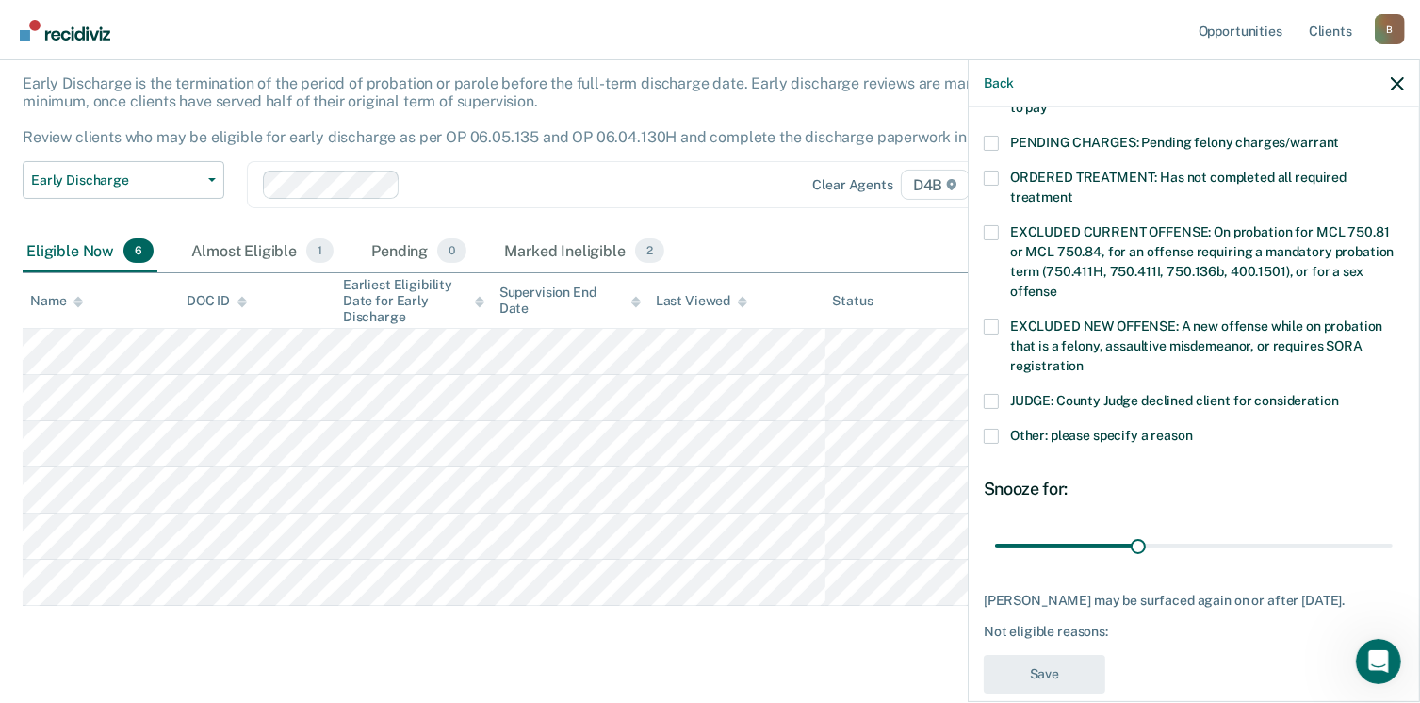
click at [988, 429] on span at bounding box center [991, 436] width 15 height 15
click at [1193, 429] on input "Other: please specify a reason" at bounding box center [1193, 429] width 0 height 0
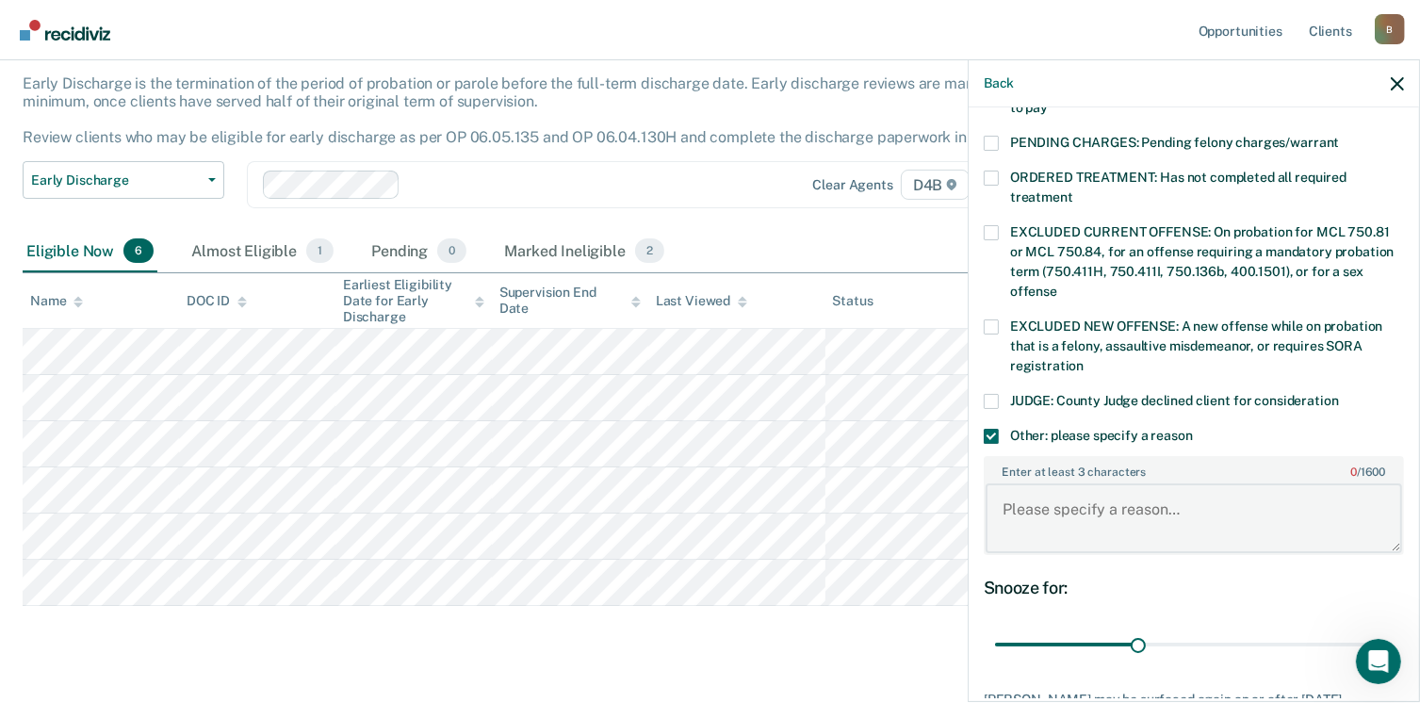
click at [1110, 505] on textarea "Enter at least 3 characters 0 / 1600" at bounding box center [1194, 519] width 417 height 70
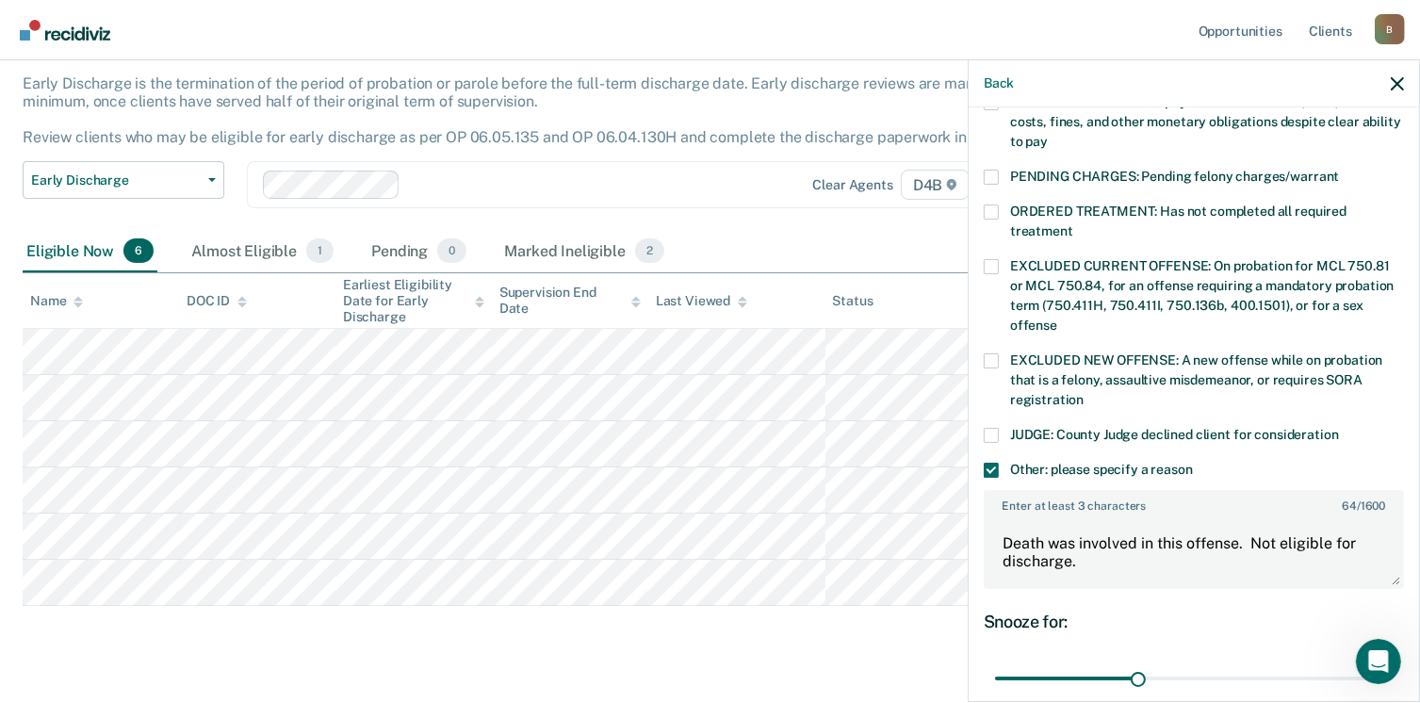
scroll to position [570, 0]
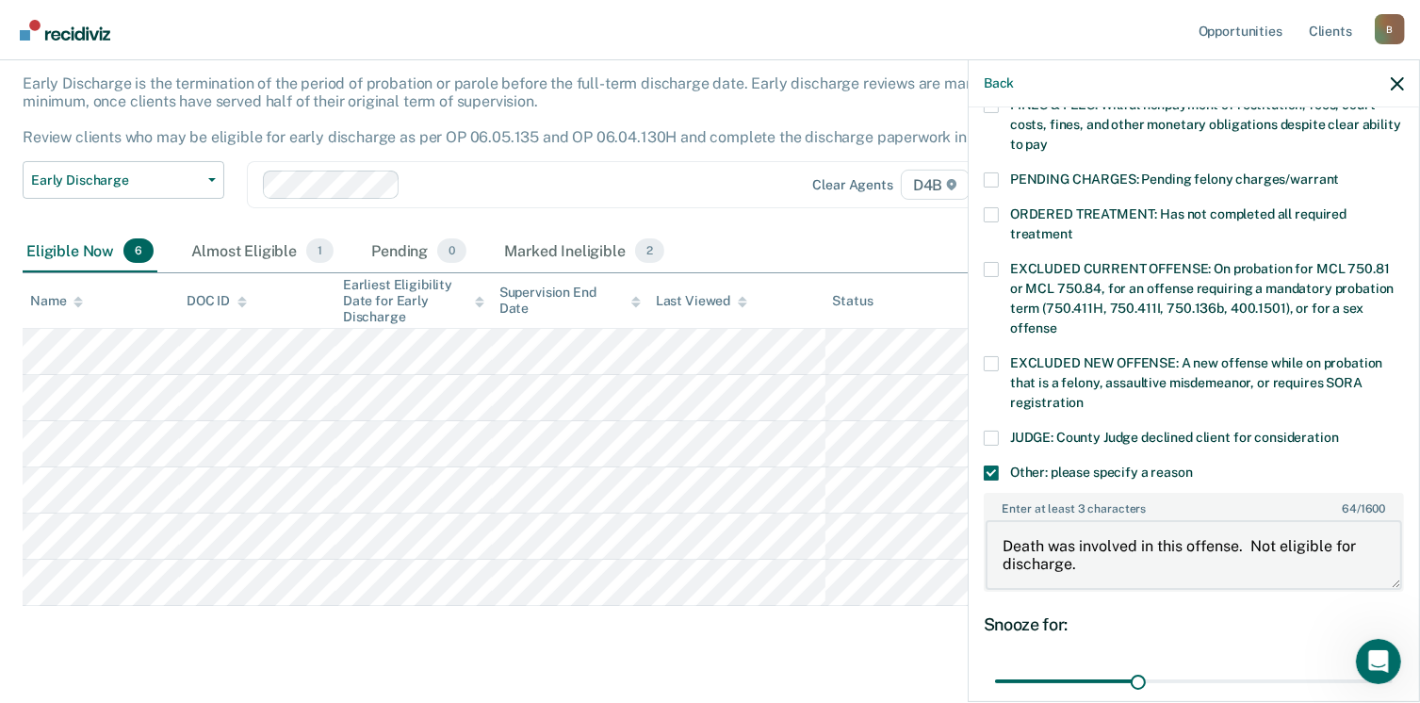
click at [1108, 552] on textarea "Death was involved in this offense. Not eligible for discharge." at bounding box center [1194, 555] width 417 height 70
drag, startPoint x: 1108, startPoint y: 552, endPoint x: 1236, endPoint y: 517, distance: 131.9
click at [1236, 520] on textarea "Death was involved in this offense. Not eligible for discharge." at bounding box center [1194, 555] width 417 height 70
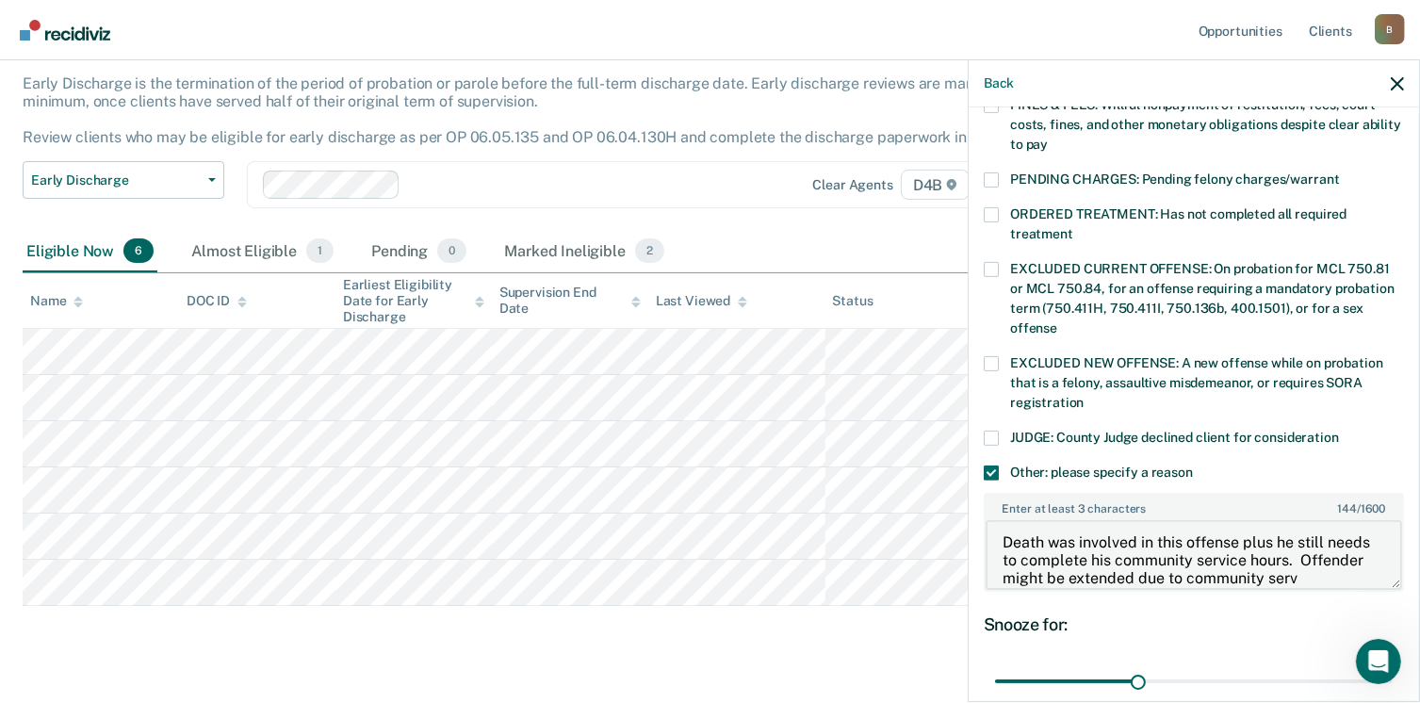
scroll to position [22, 0]
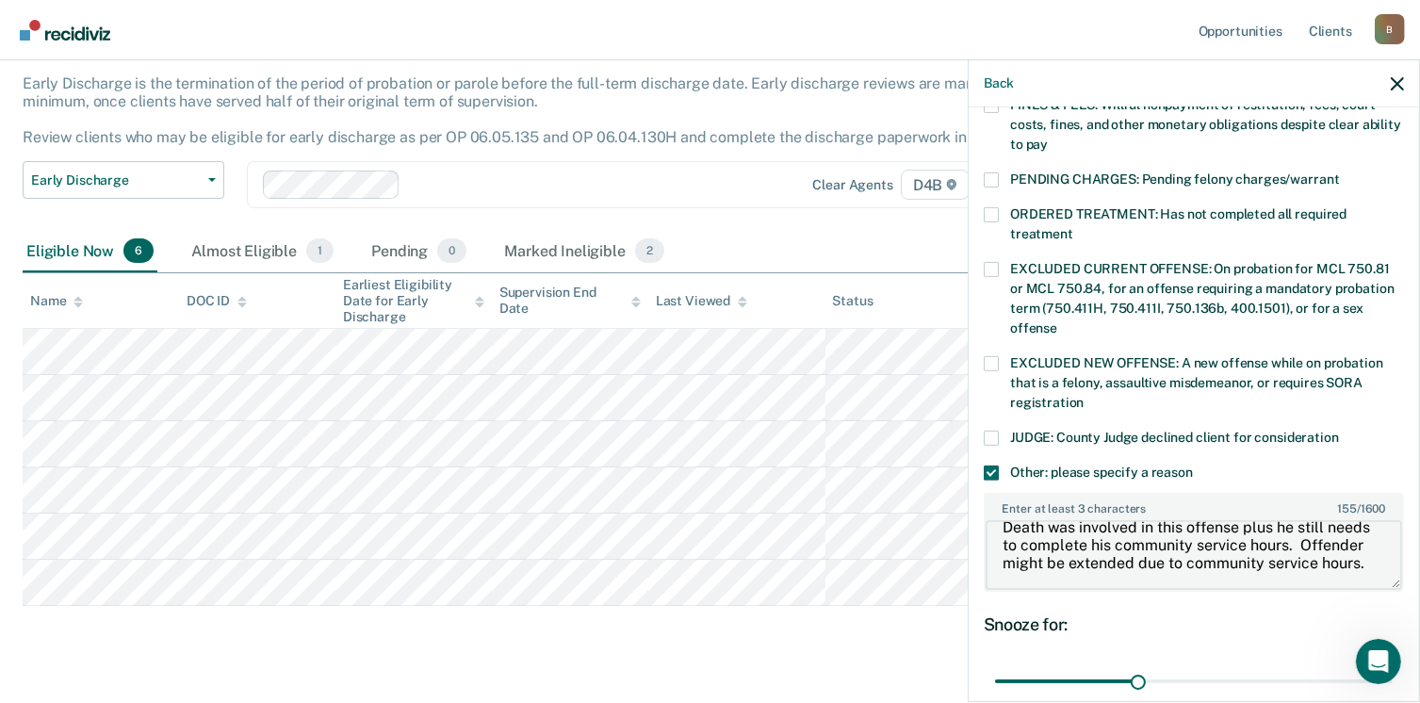
type textarea "Death was involved in this offense plus he still needs to complete his communit…"
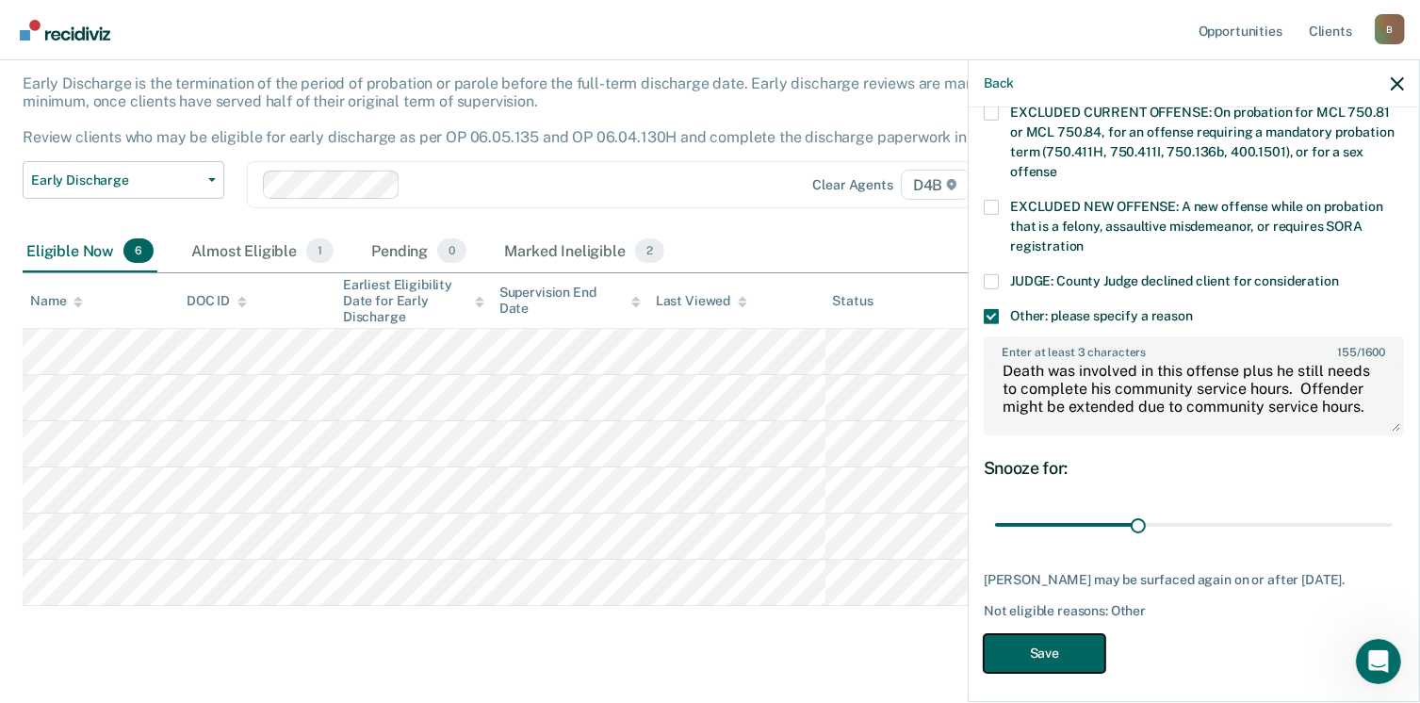
click at [1055, 634] on button "Save" at bounding box center [1045, 653] width 122 height 39
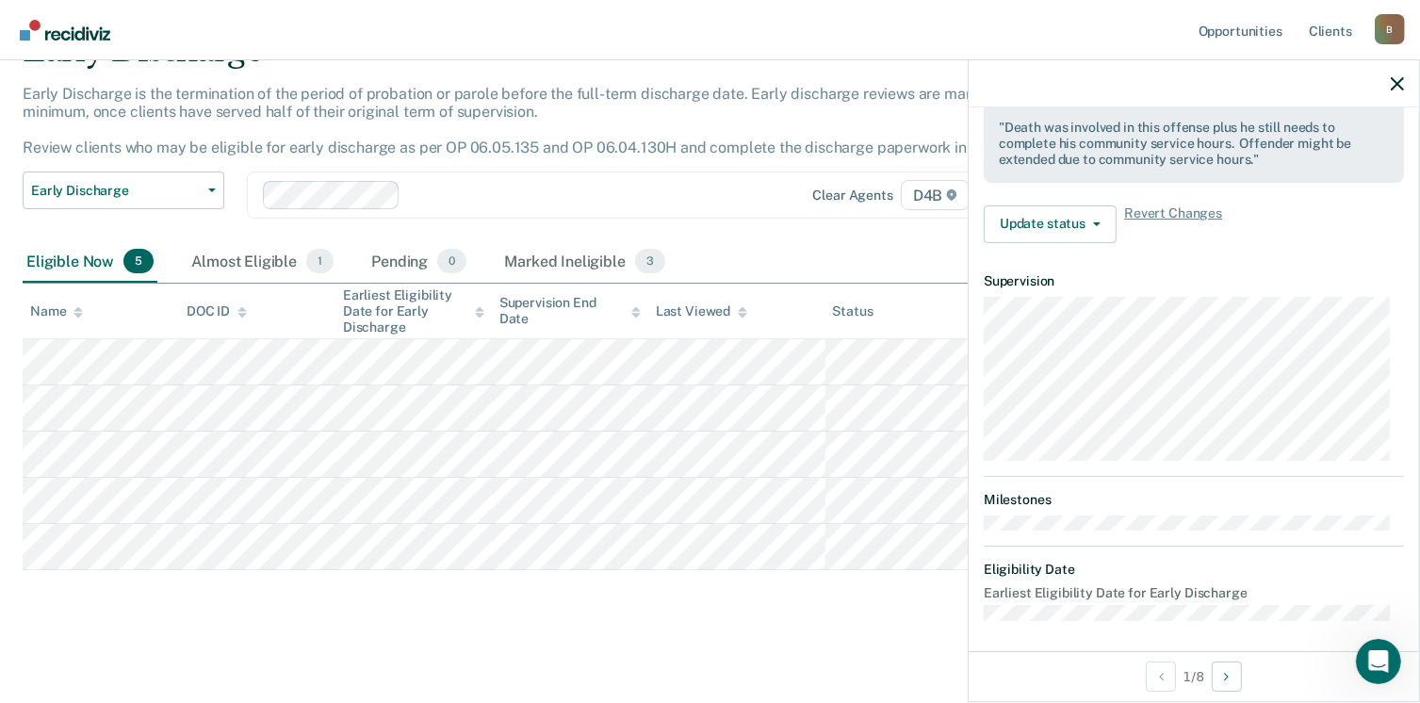
scroll to position [396, 0]
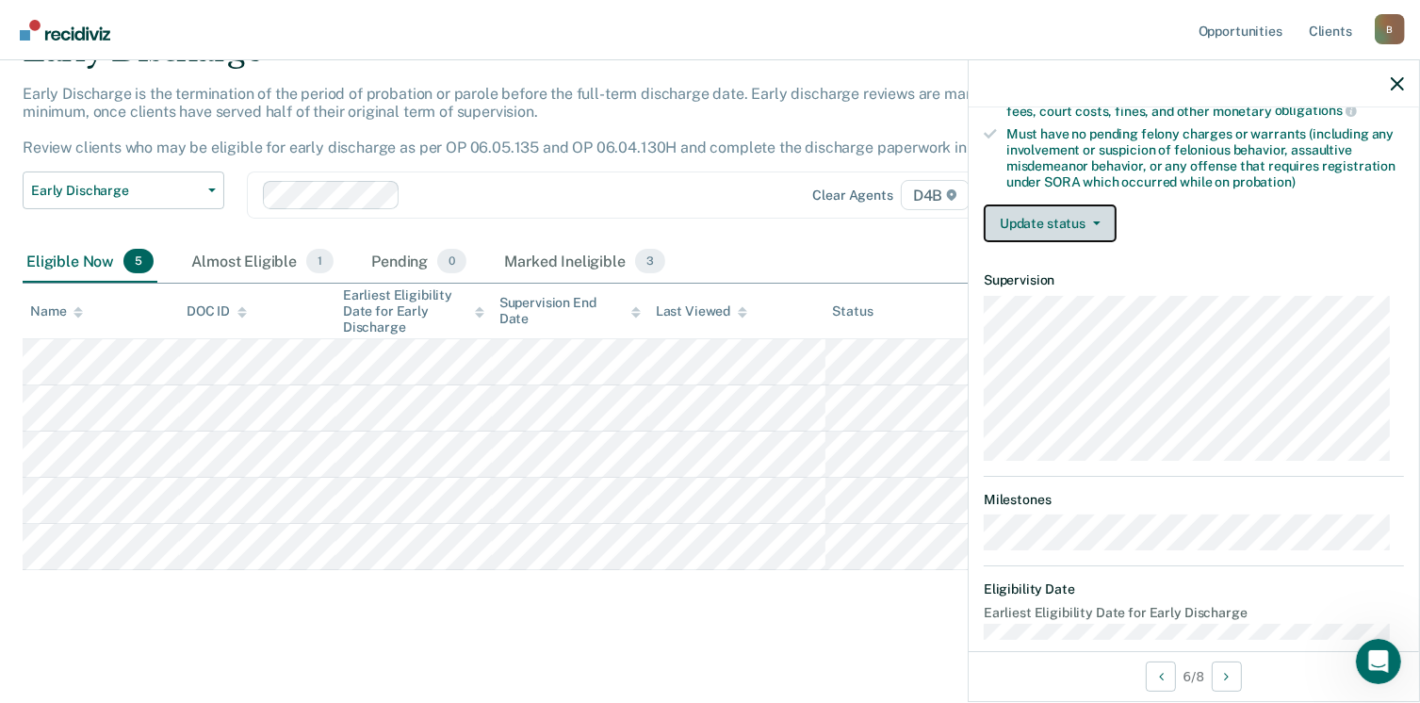
click at [1066, 233] on button "Update status" at bounding box center [1050, 224] width 133 height 38
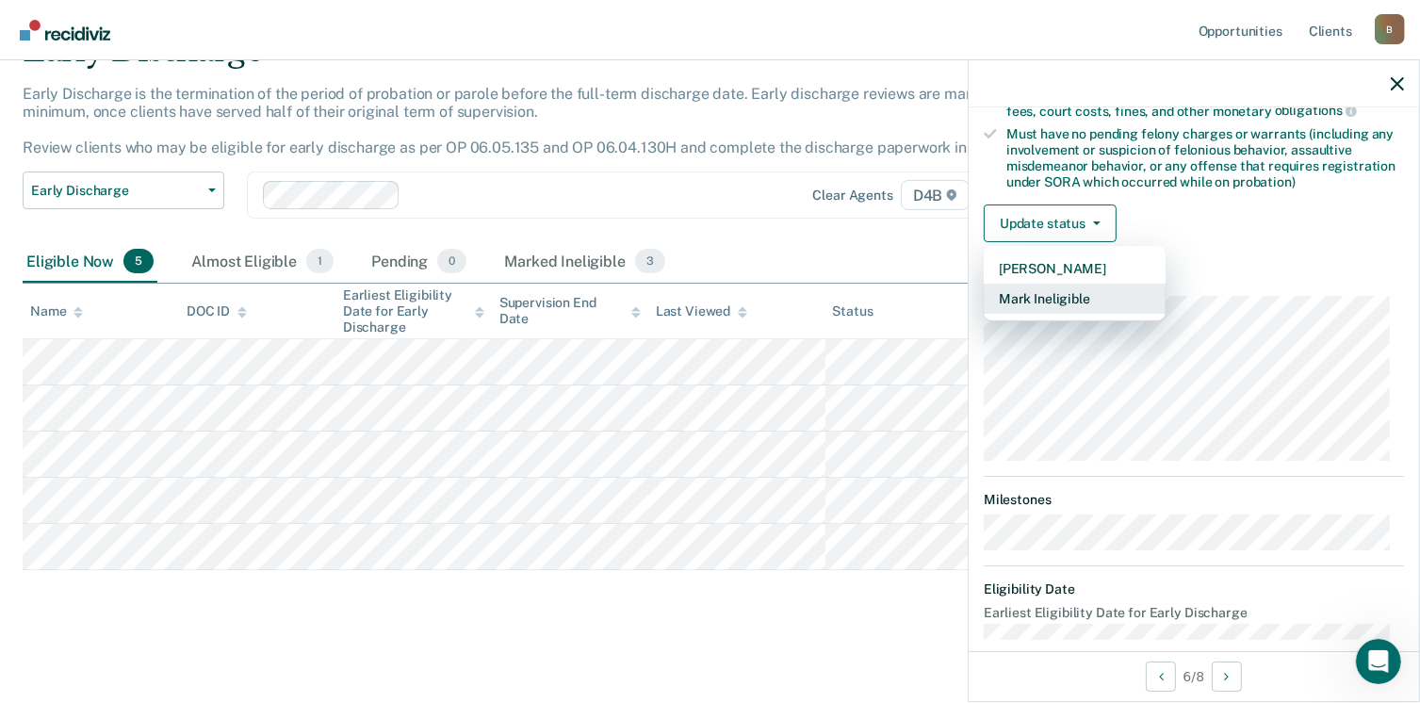
click at [1037, 287] on button "Mark Ineligible" at bounding box center [1075, 299] width 182 height 30
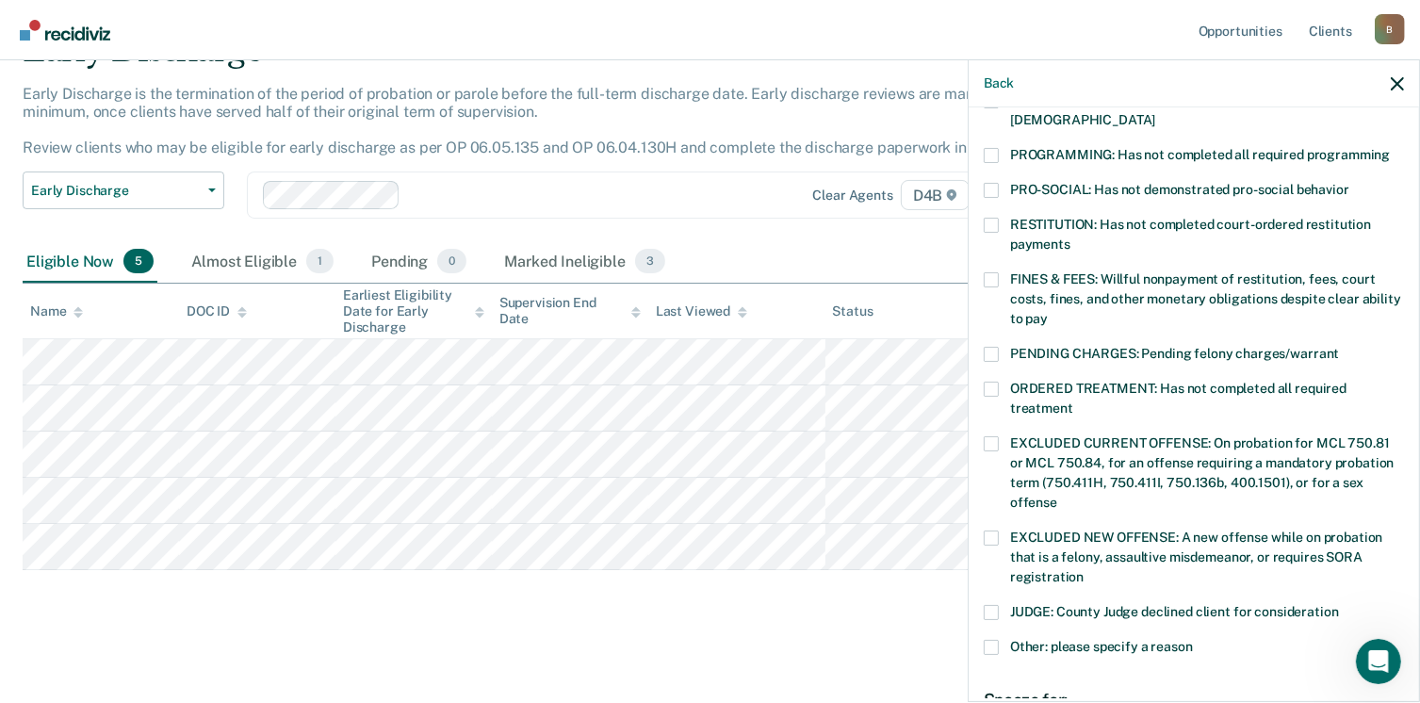
scroll to position [630, 0]
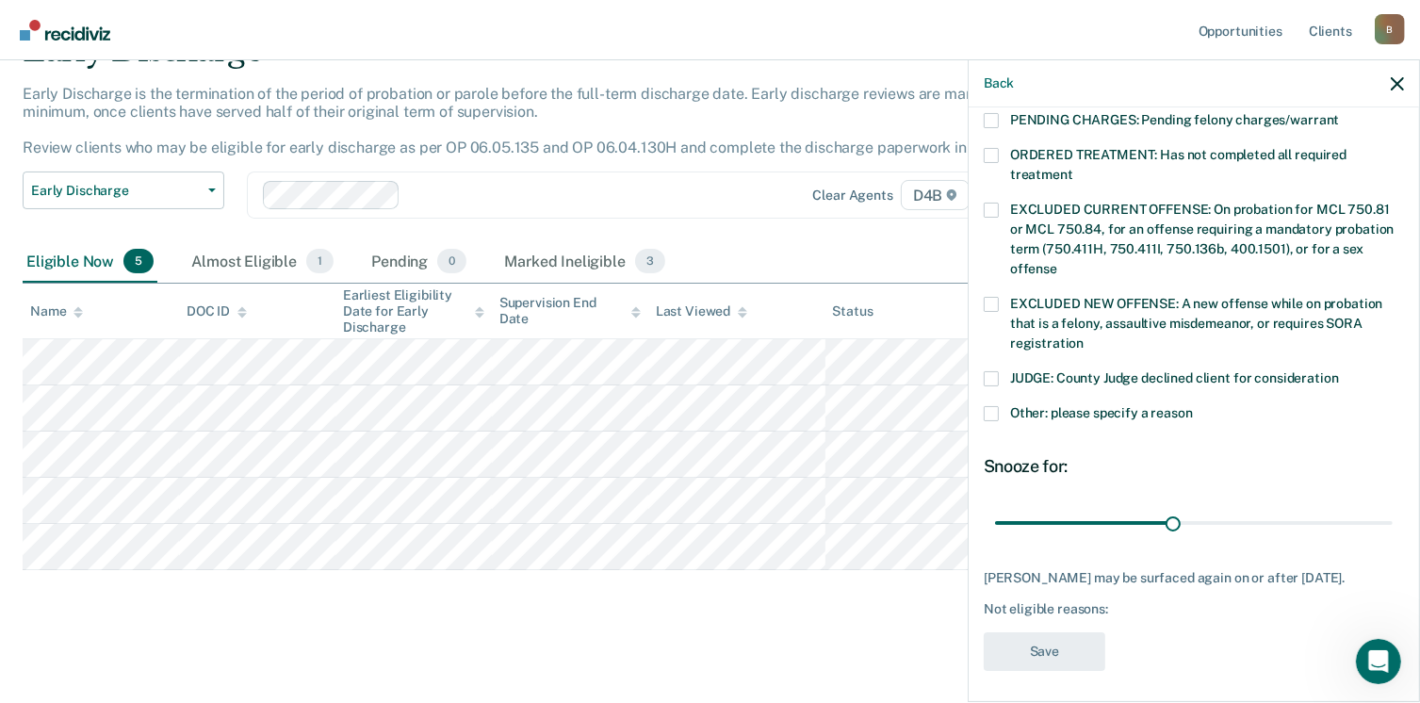
click at [988, 406] on span at bounding box center [991, 413] width 15 height 15
click at [1193, 406] on input "Other: please specify a reason" at bounding box center [1193, 406] width 0 height 0
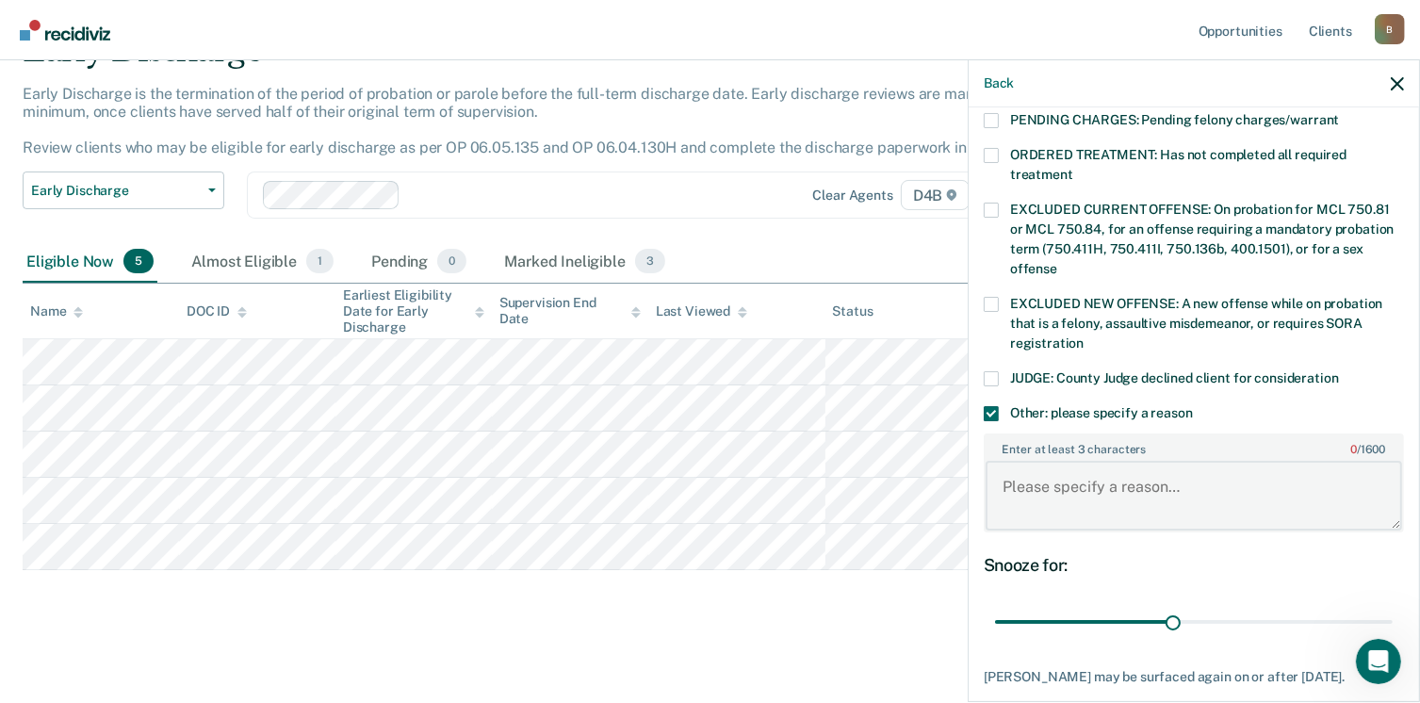
click at [1033, 480] on textarea "Enter at least 3 characters 0 / 1600" at bounding box center [1194, 496] width 417 height 70
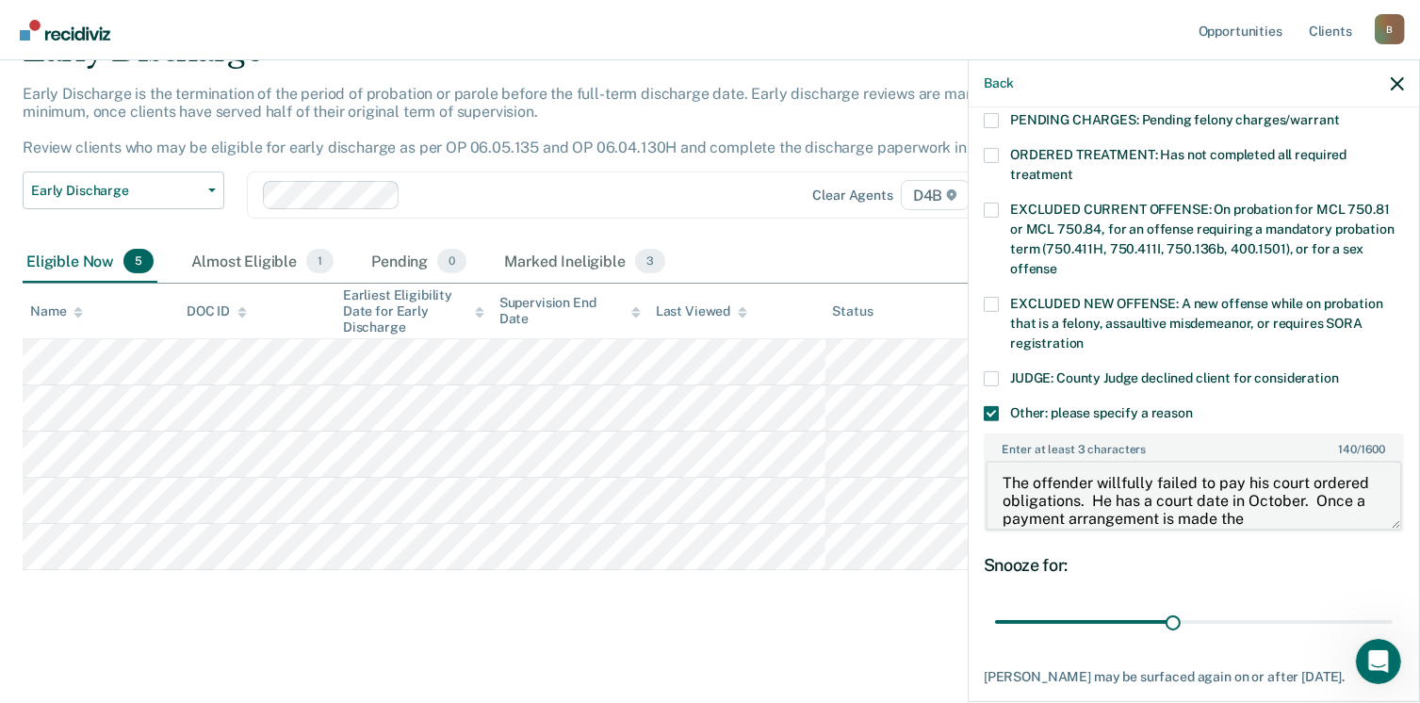
scroll to position [22, 0]
type textarea "The offender willfully failed to pay his court ordered obligations. He has a co…"
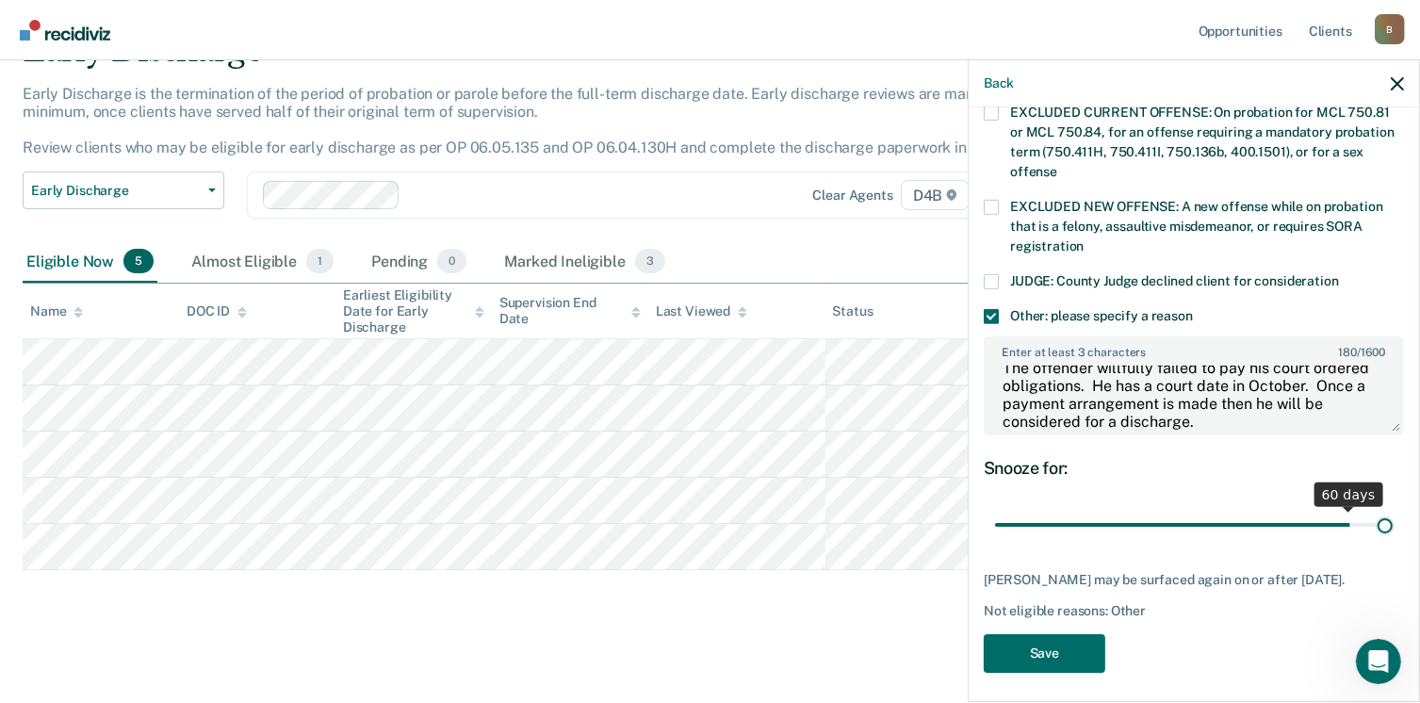
scroll to position [711, 0]
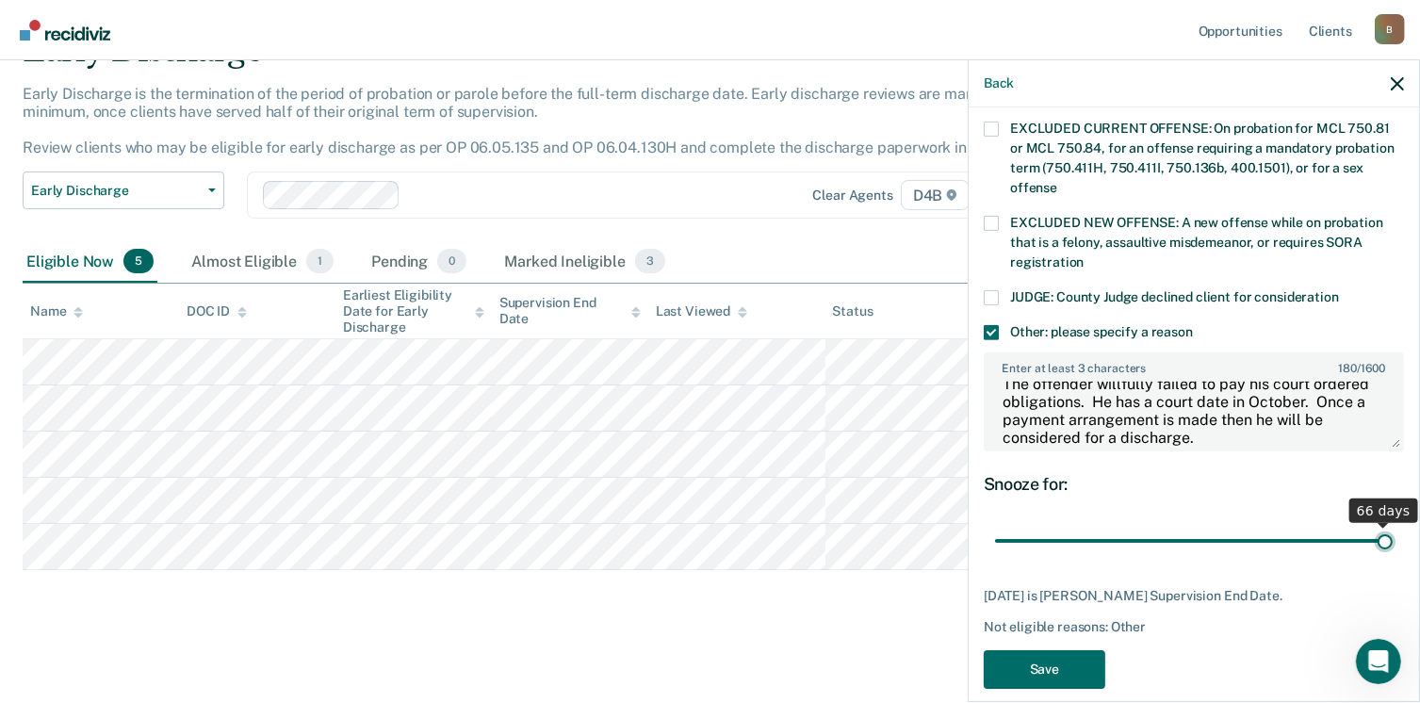
drag, startPoint x: 1169, startPoint y: 505, endPoint x: 1403, endPoint y: 514, distance: 233.9
click at [1393, 525] on input "range" at bounding box center [1194, 541] width 398 height 33
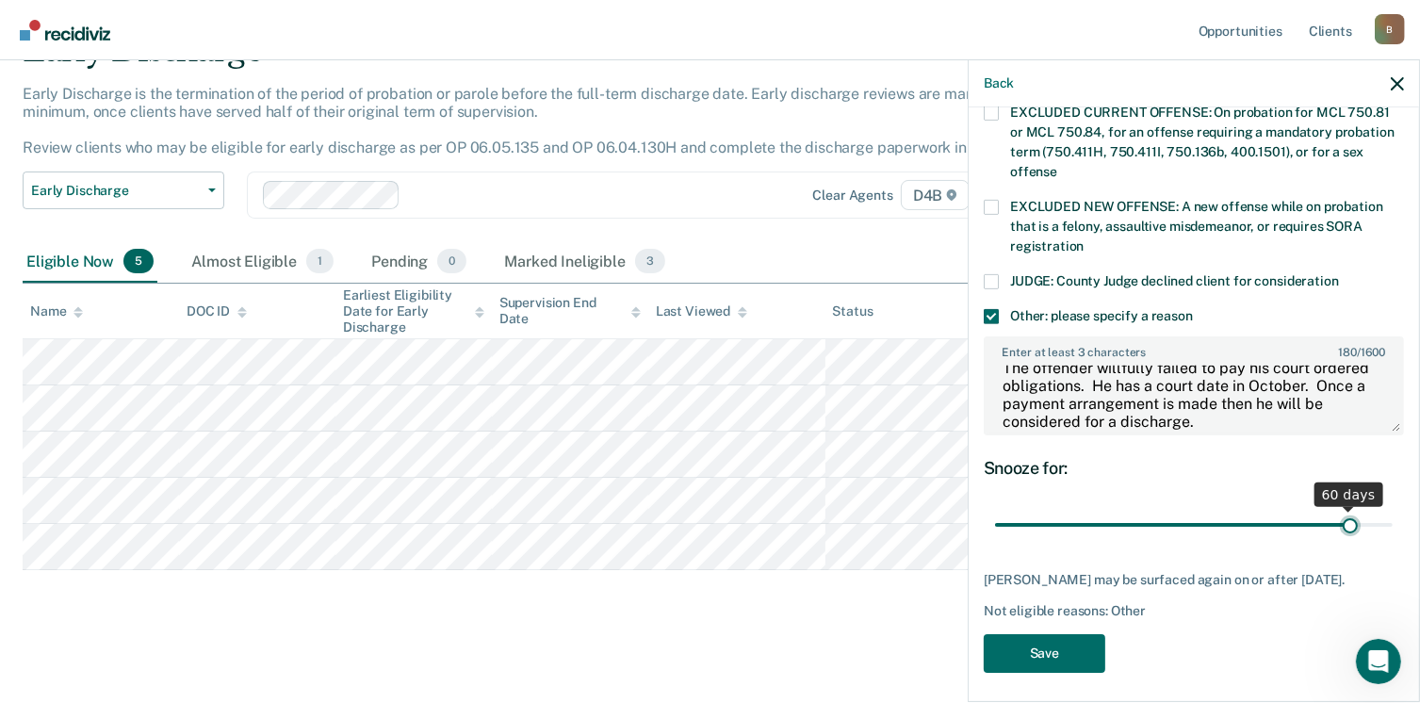
drag, startPoint x: 1371, startPoint y: 523, endPoint x: 1338, endPoint y: 514, distance: 33.4
type input "60"
click at [1338, 514] on input "range" at bounding box center [1194, 525] width 398 height 33
click at [1071, 644] on button "Save" at bounding box center [1045, 653] width 122 height 39
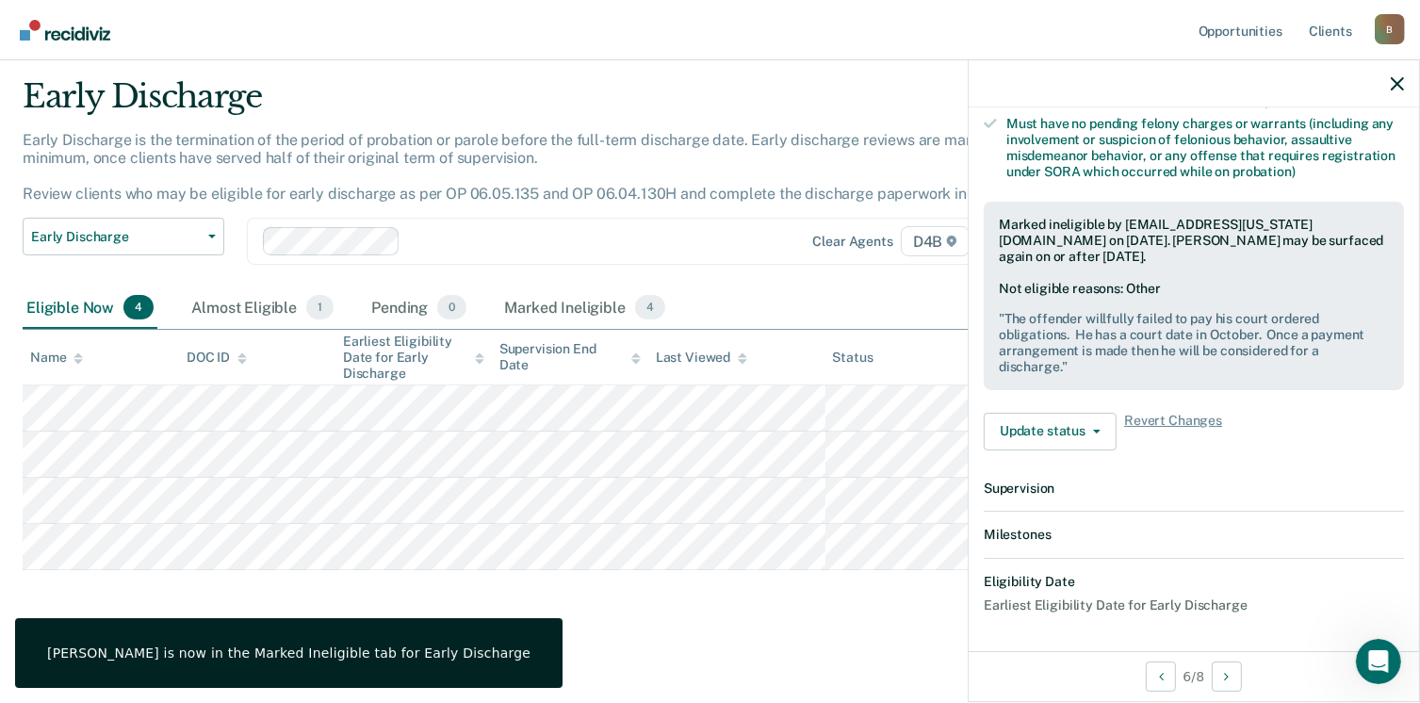
scroll to position [633, 0]
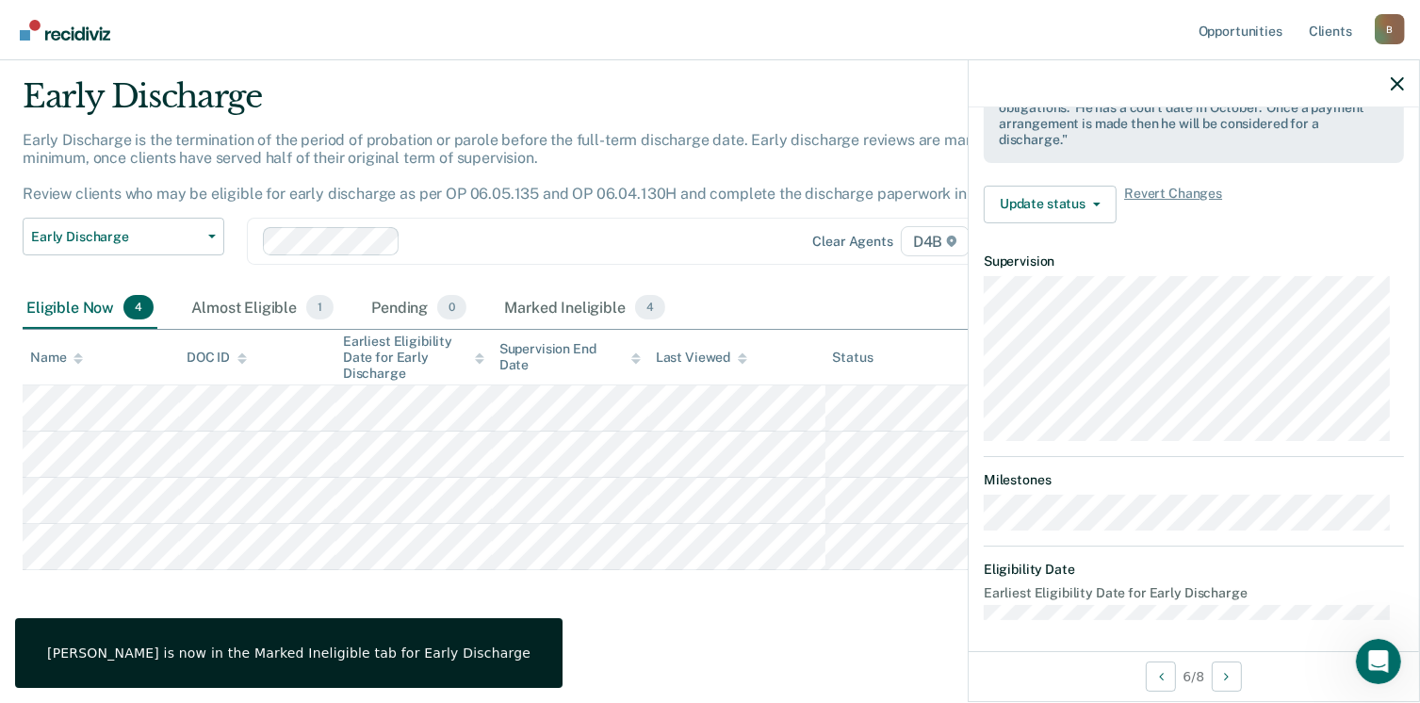
click at [188, 591] on div "Early Discharge Early Discharge is the termination of the period of probation o…" at bounding box center [710, 351] width 1375 height 548
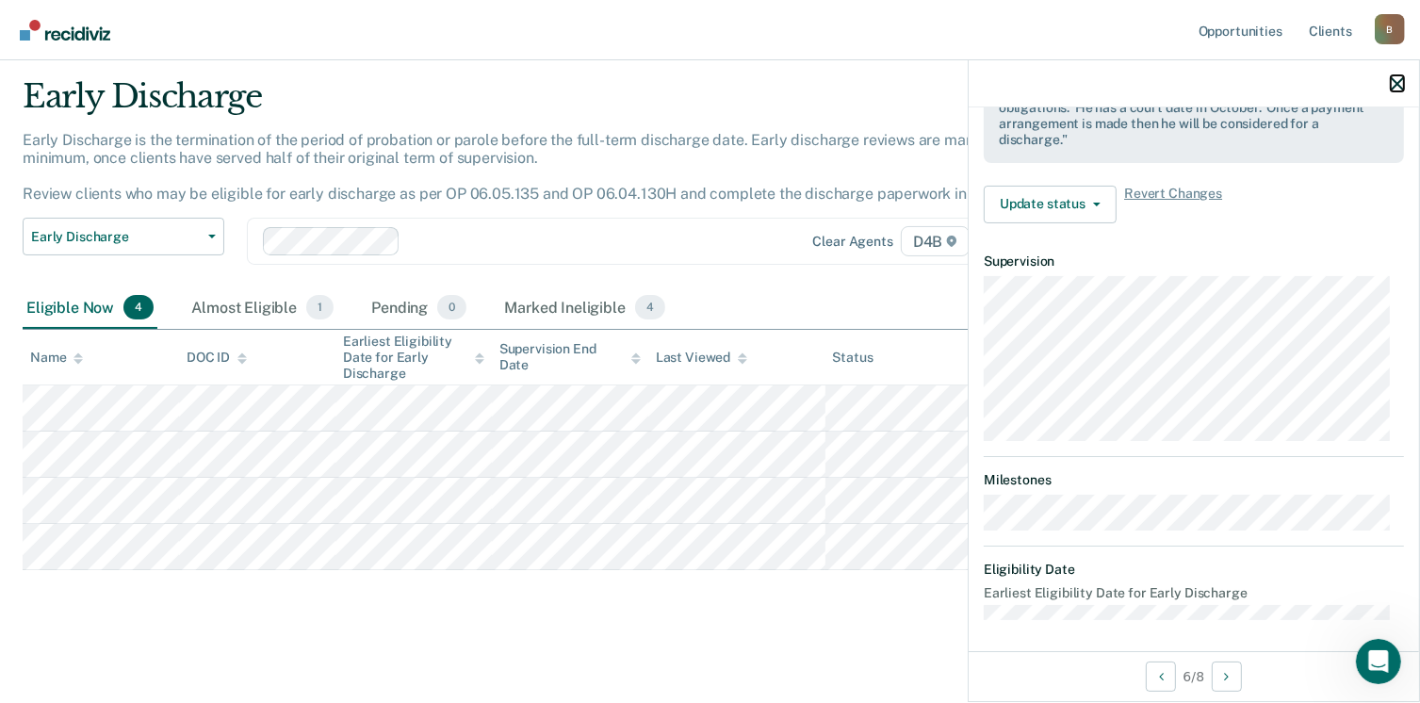
click at [1394, 81] on icon "button" at bounding box center [1397, 83] width 13 height 13
